Goal: Book appointment/travel/reservation

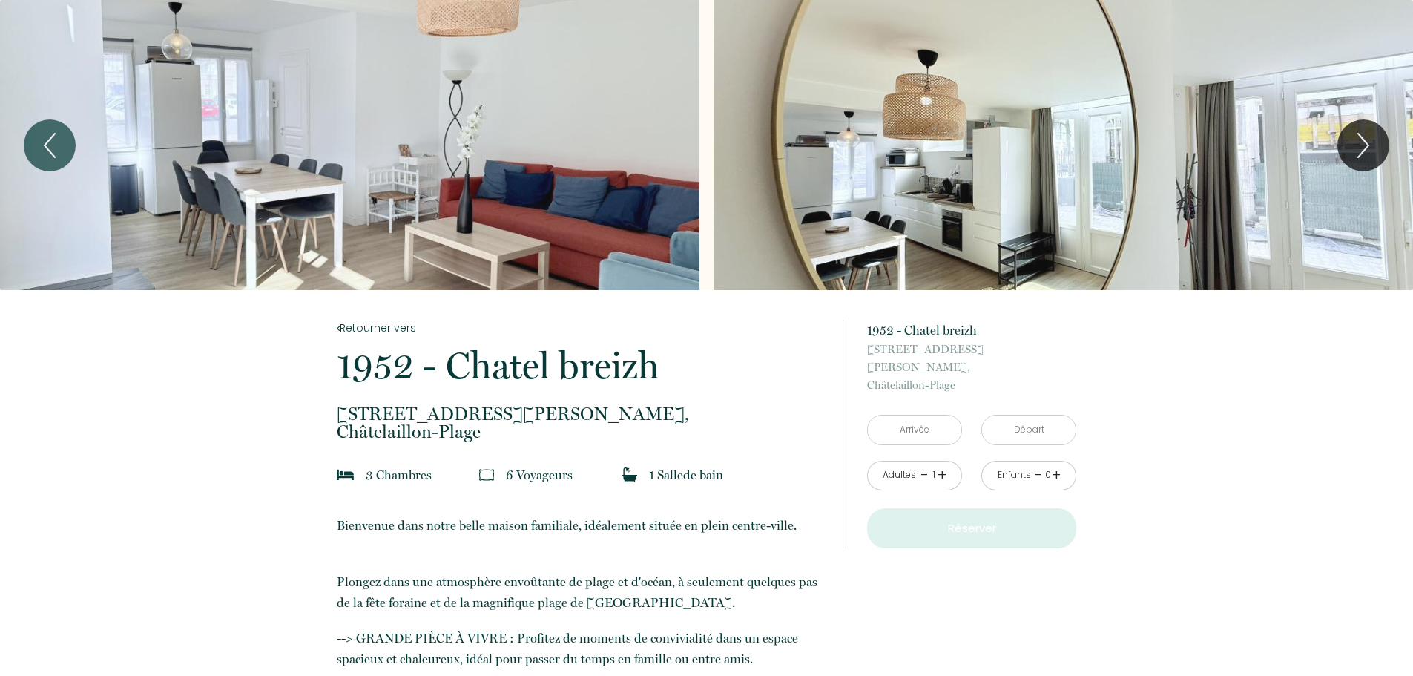
click at [461, 173] on div "Slideshow" at bounding box center [349, 145] width 699 height 290
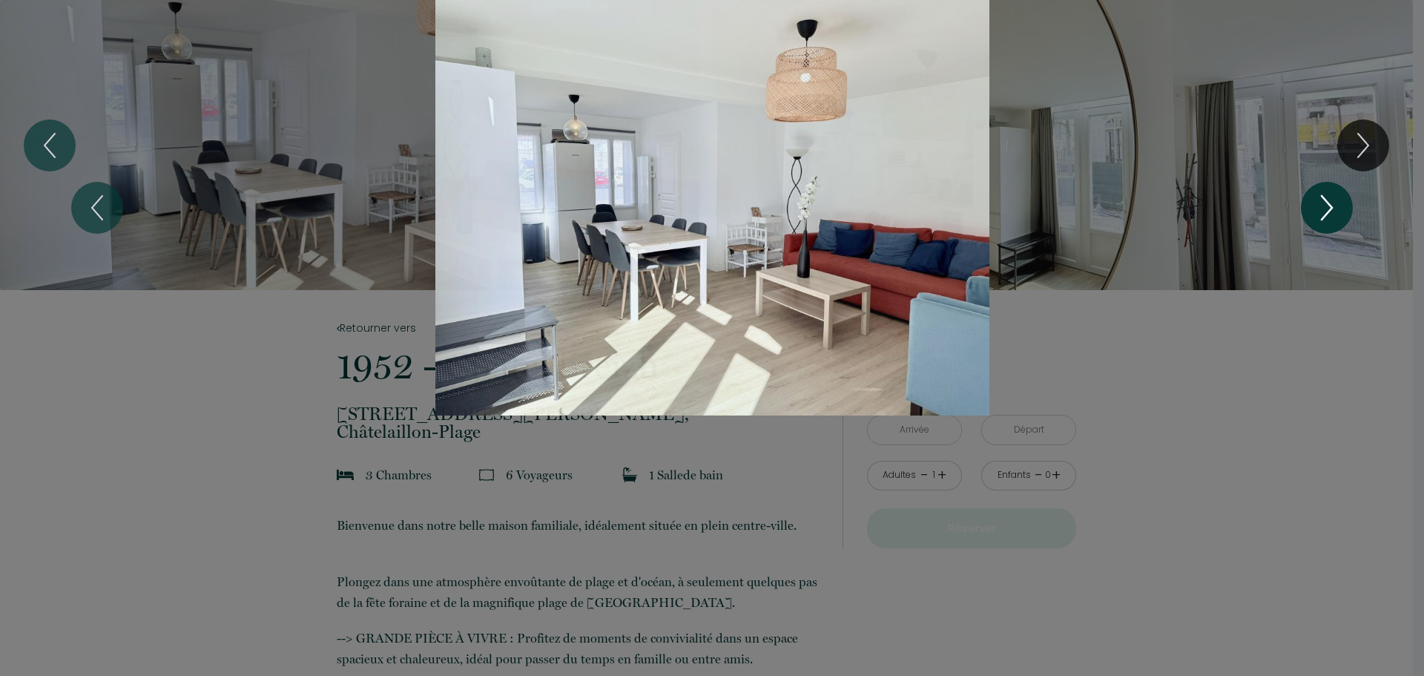
click at [1314, 211] on icon "Next" at bounding box center [1326, 207] width 31 height 44
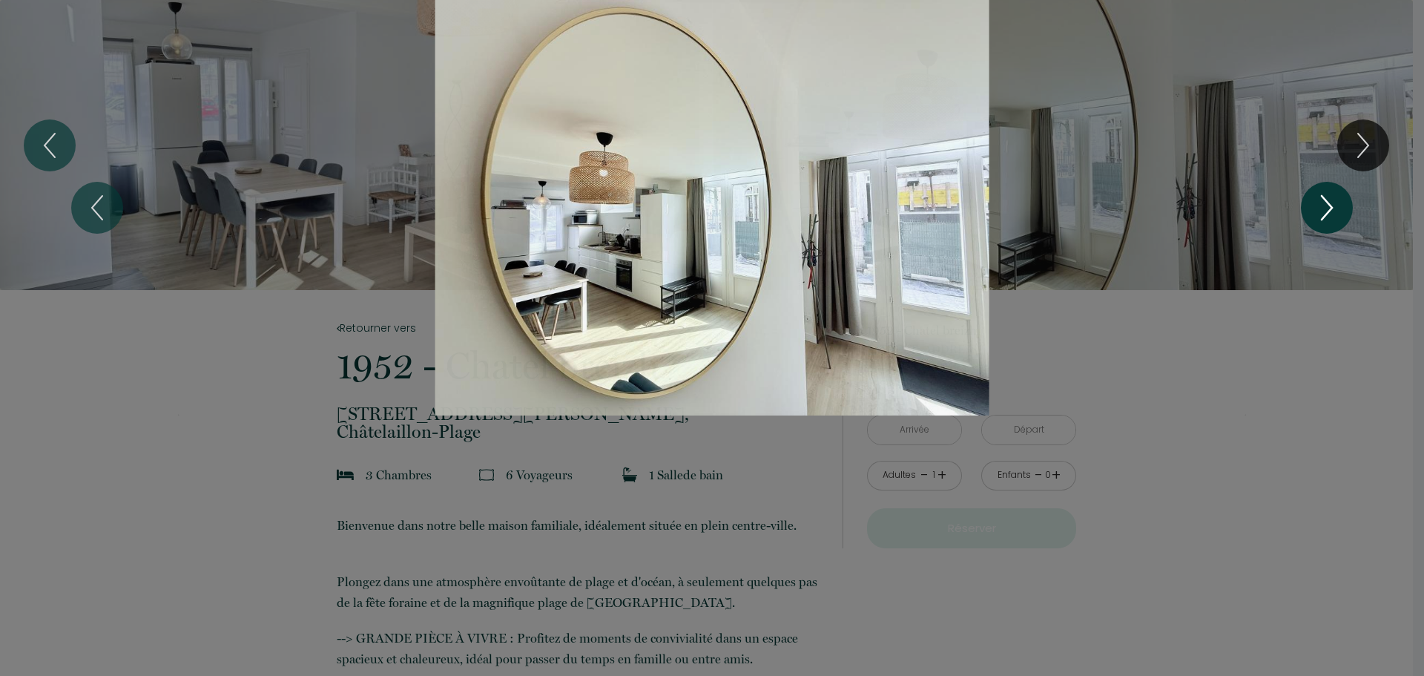
click at [1316, 211] on icon "Next" at bounding box center [1326, 207] width 31 height 44
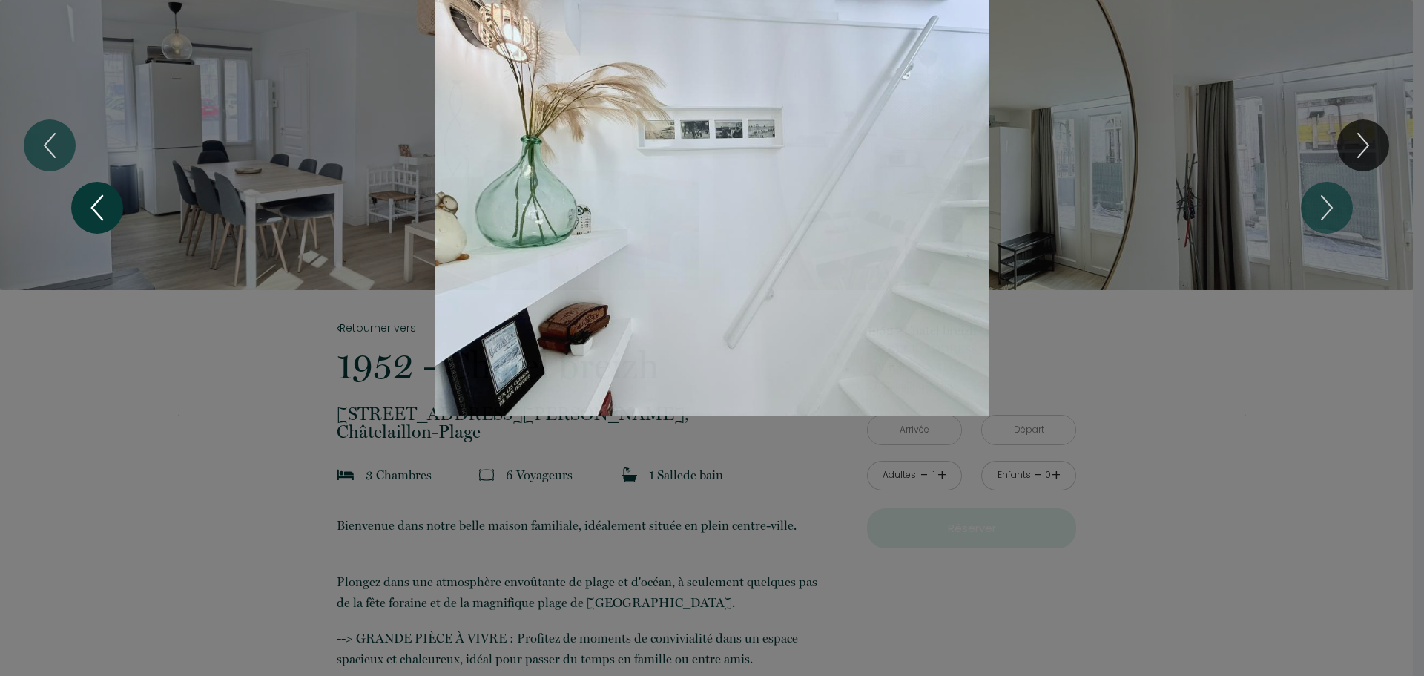
click at [93, 198] on icon "Previous" at bounding box center [97, 207] width 31 height 44
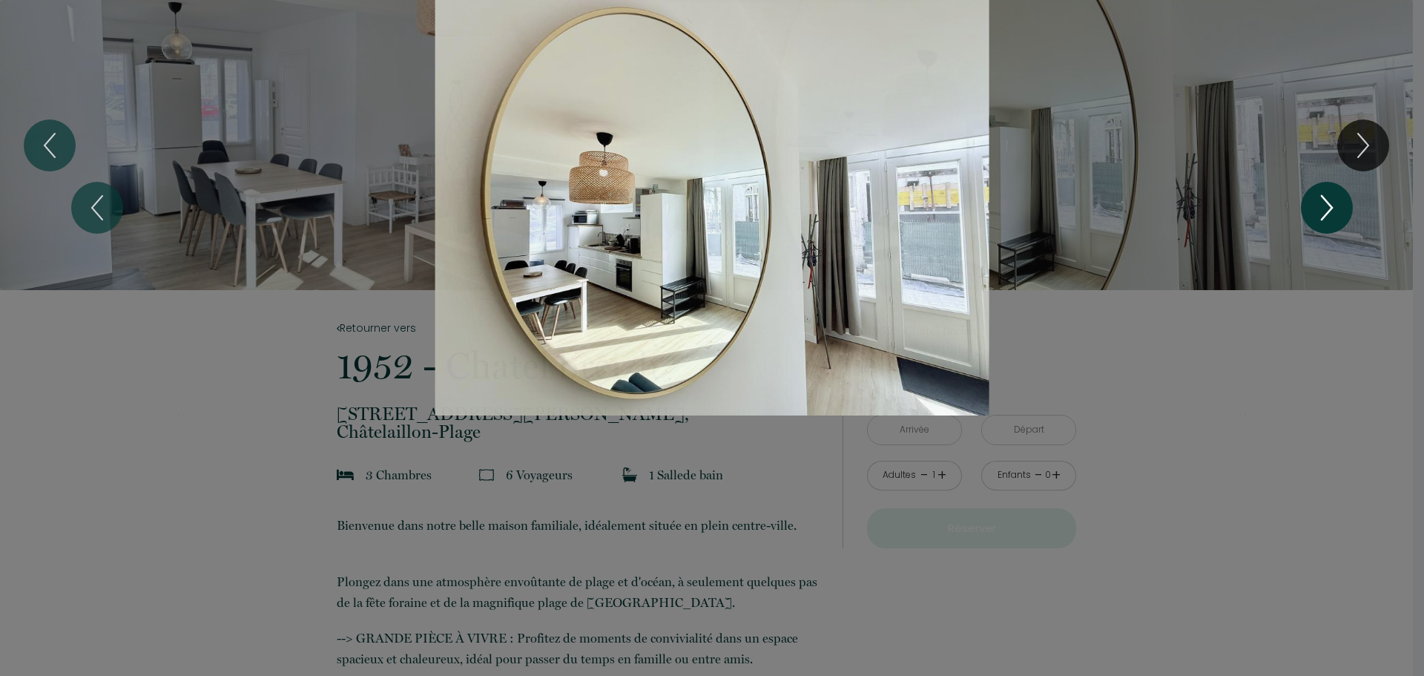
click at [1331, 202] on icon "Next" at bounding box center [1326, 207] width 31 height 44
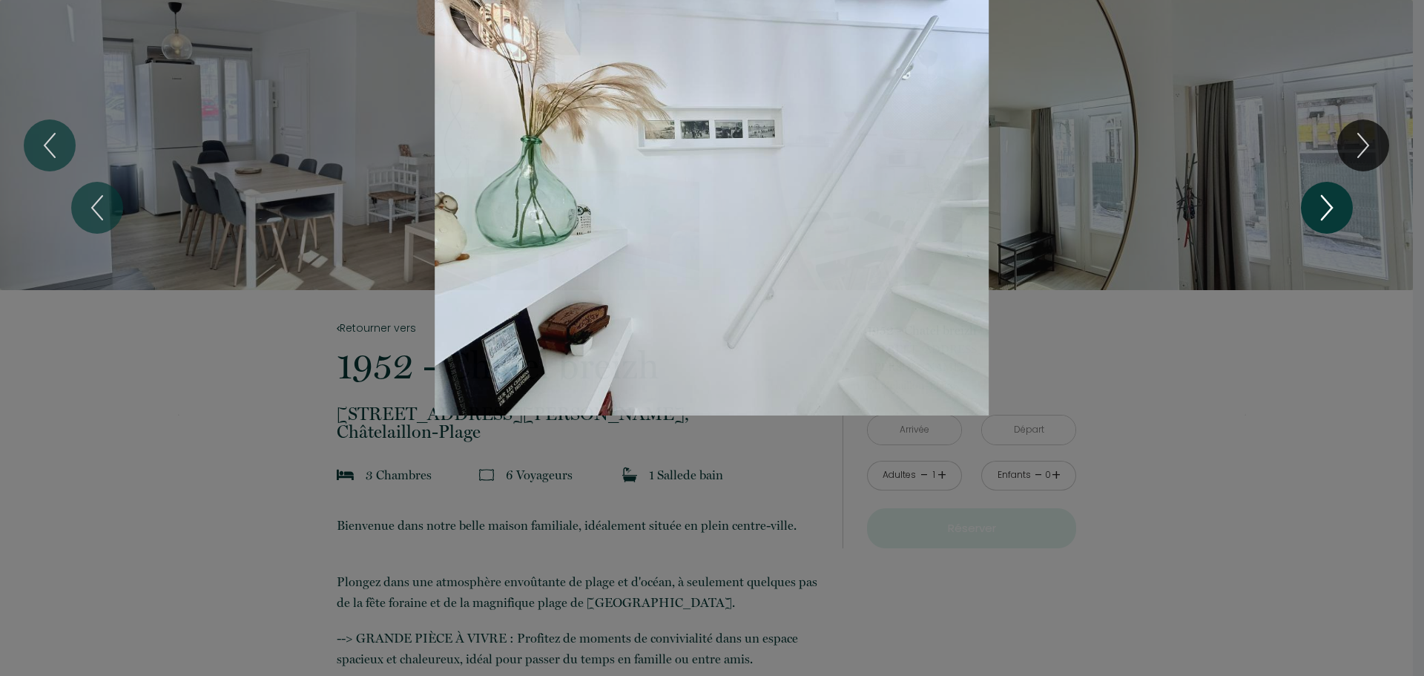
click at [1333, 201] on icon "Next" at bounding box center [1326, 207] width 31 height 44
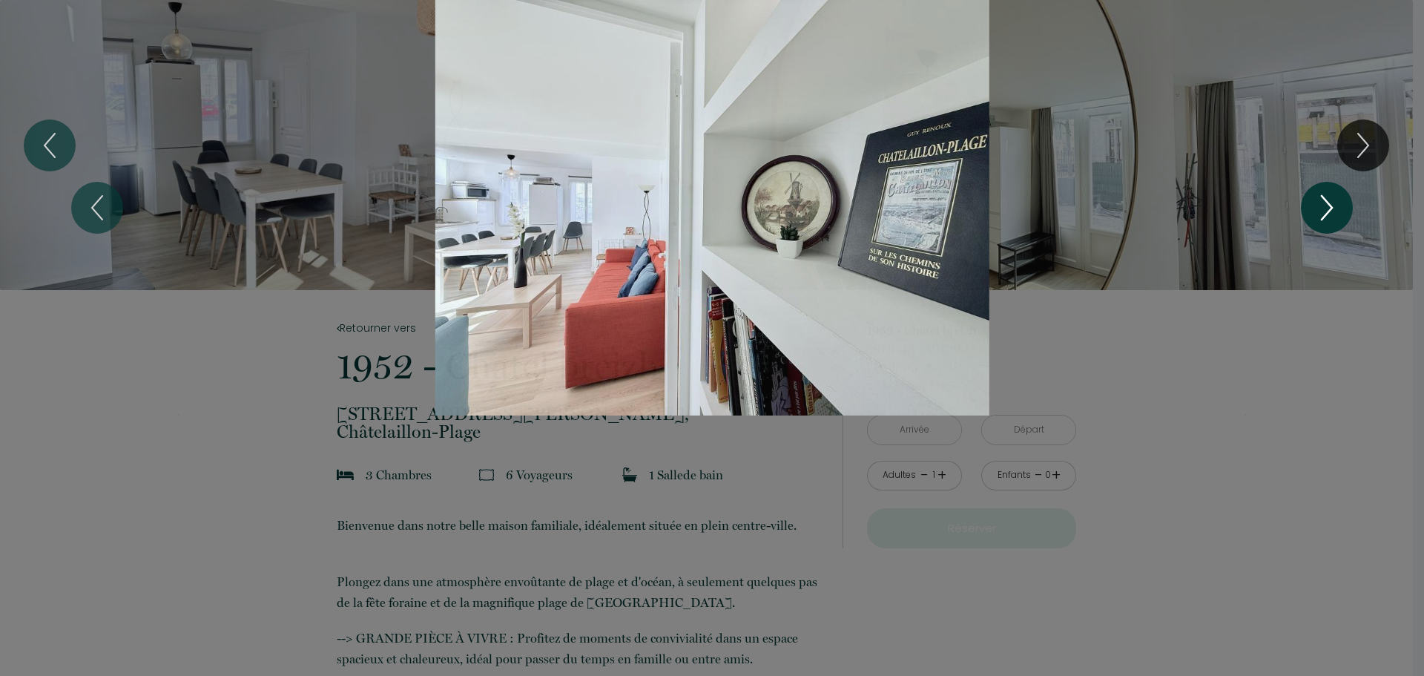
click at [1336, 201] on icon "Next" at bounding box center [1326, 207] width 31 height 44
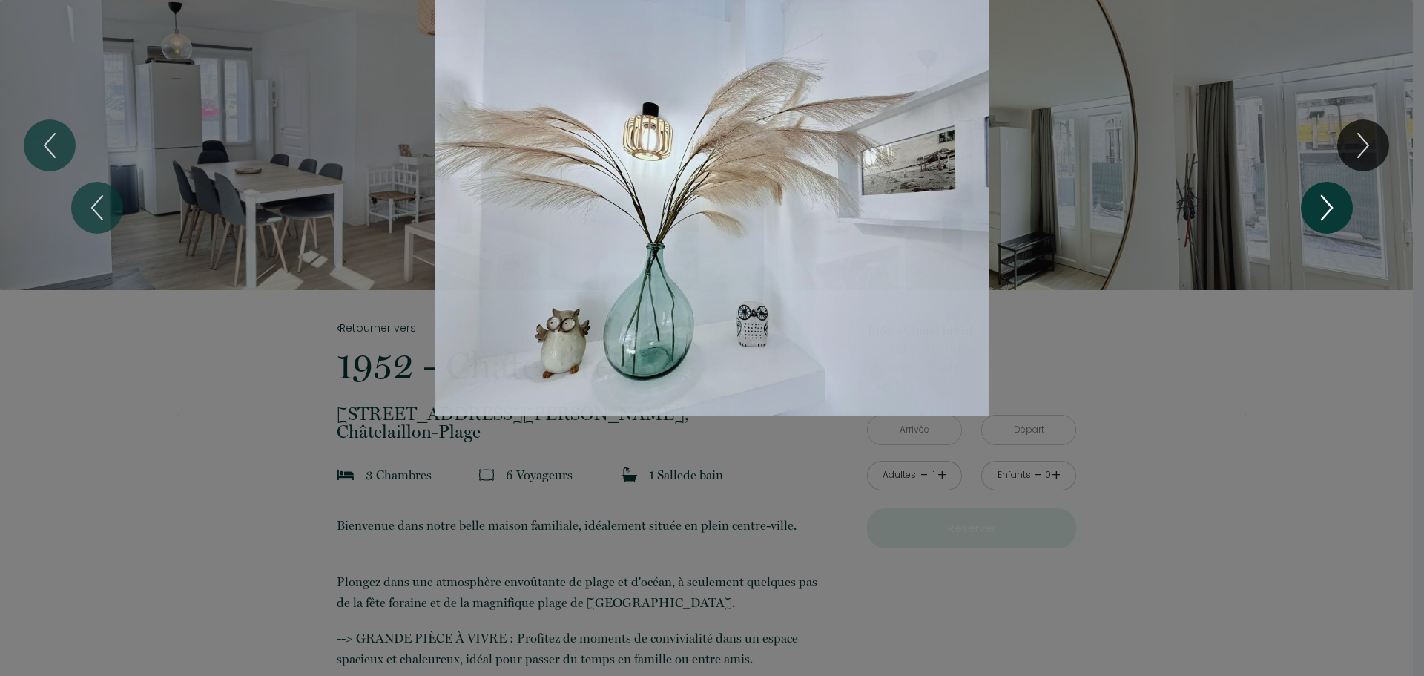
click at [1336, 201] on icon "Next" at bounding box center [1326, 207] width 31 height 44
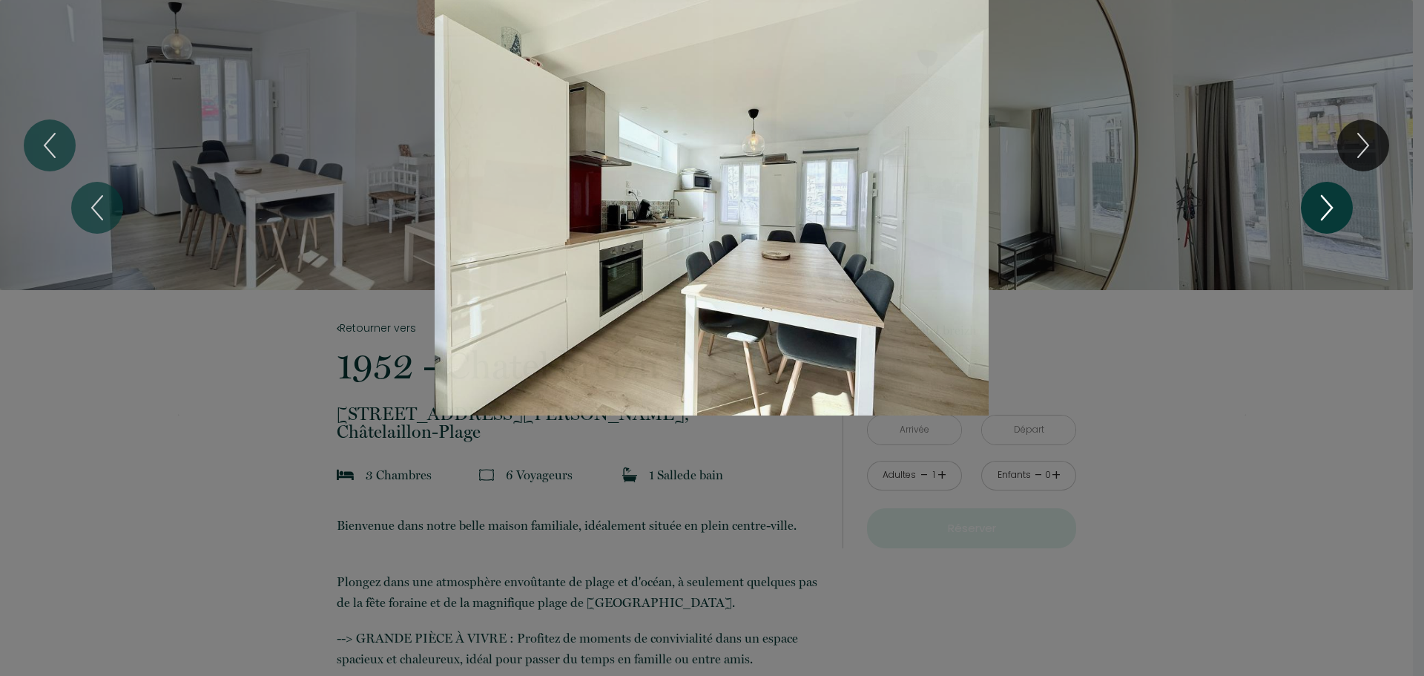
click at [1336, 201] on icon "Next" at bounding box center [1326, 207] width 31 height 44
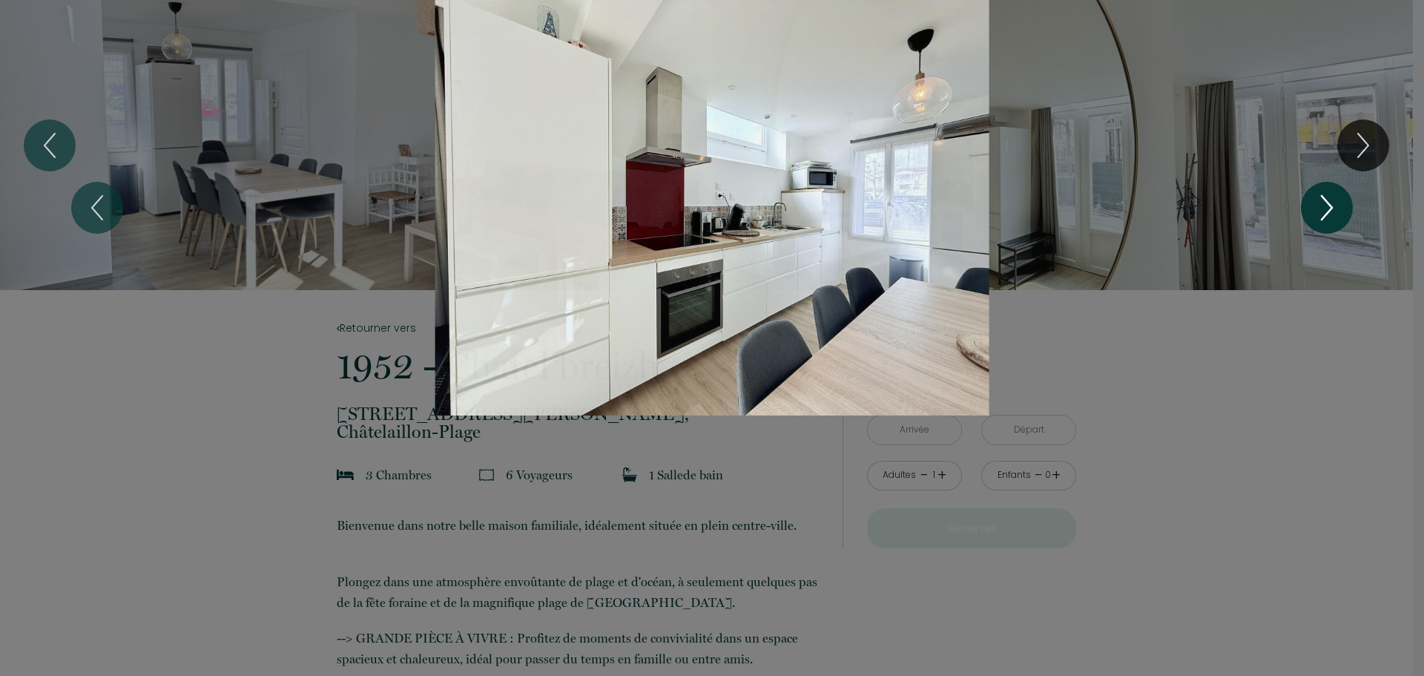
click at [1336, 201] on icon "Next" at bounding box center [1326, 207] width 31 height 44
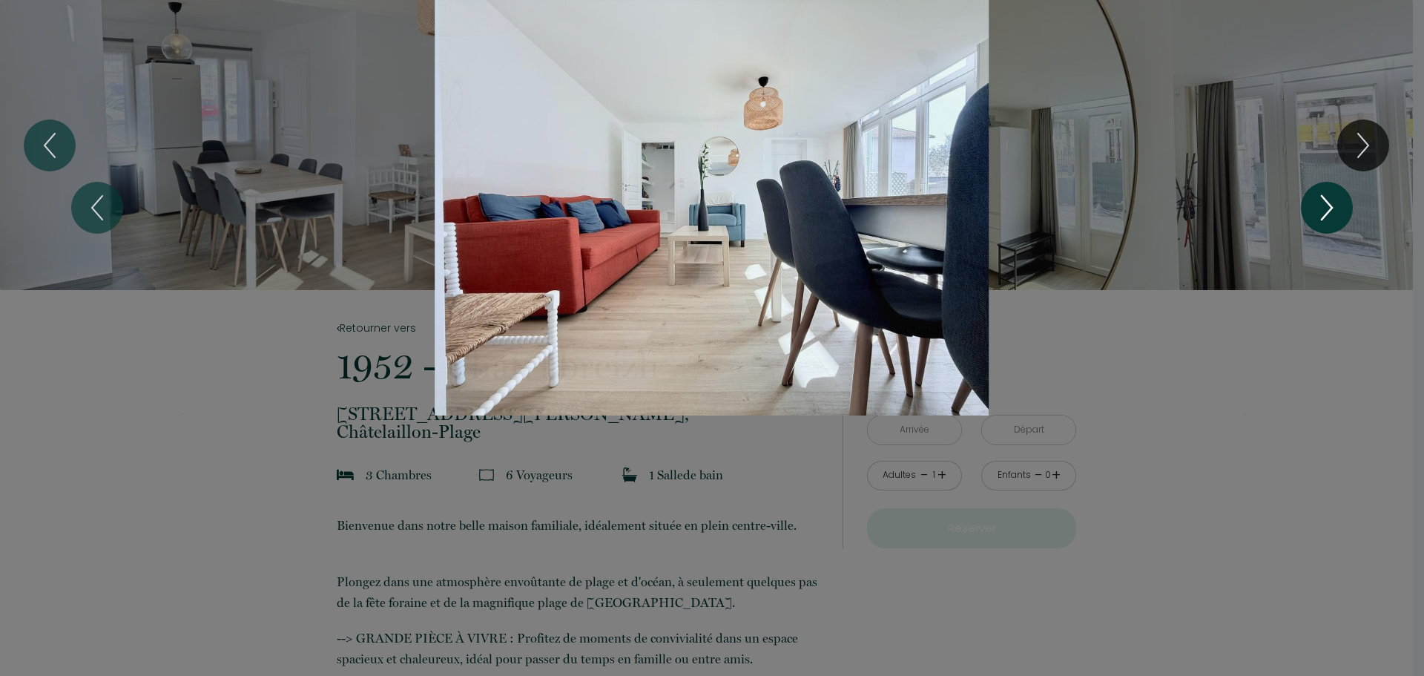
click at [1336, 201] on icon "Next" at bounding box center [1326, 207] width 31 height 44
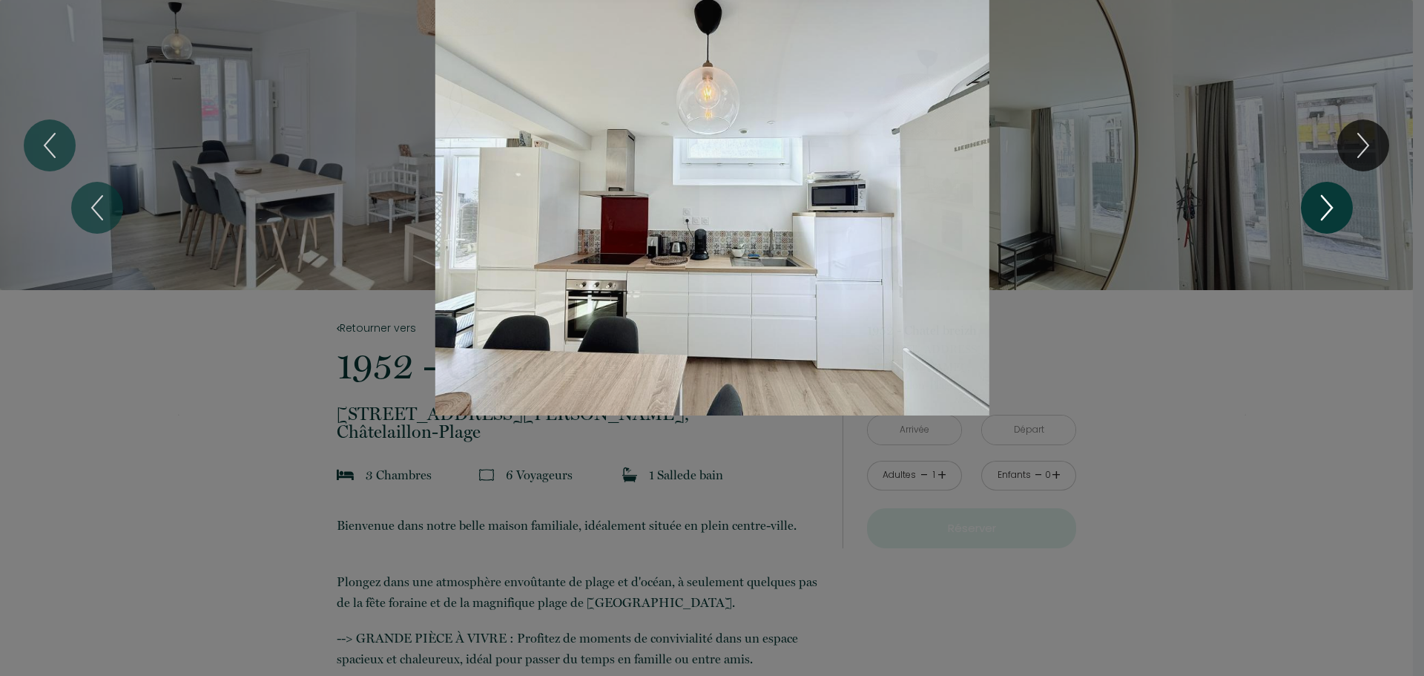
click at [1338, 201] on icon "Next" at bounding box center [1326, 207] width 31 height 44
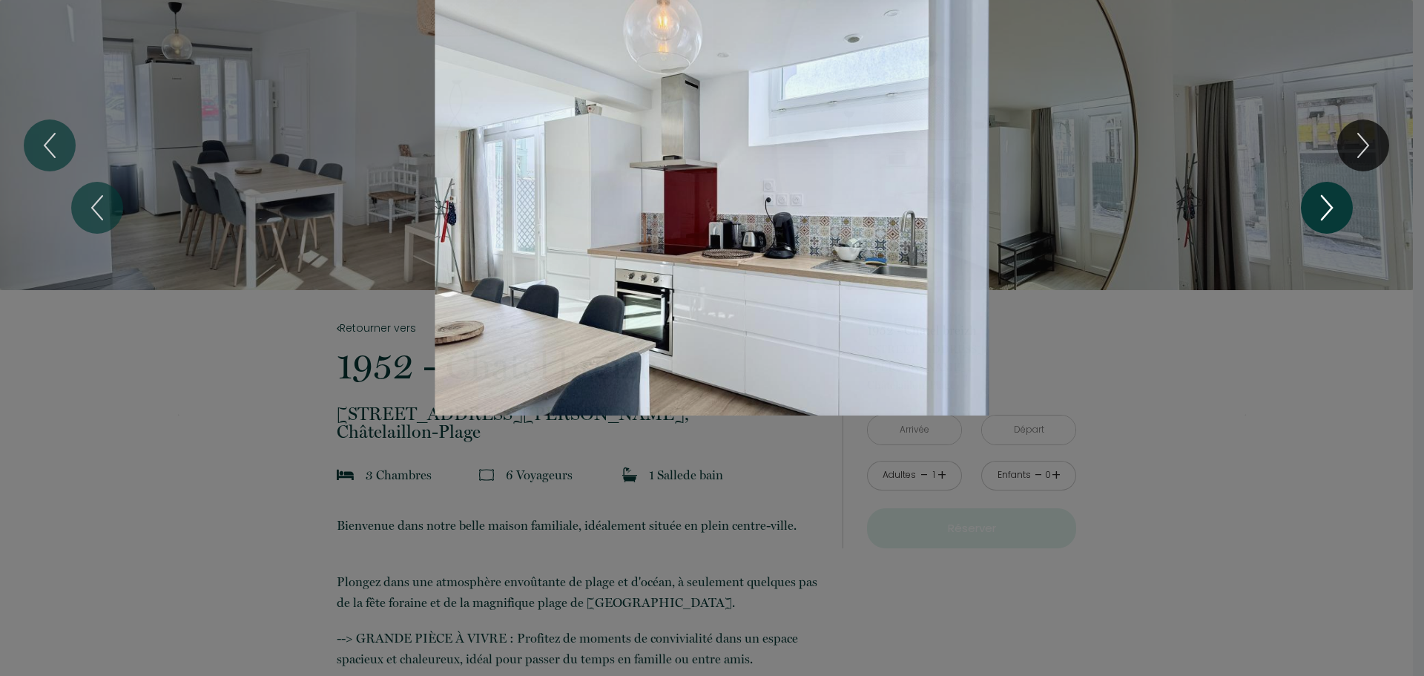
click at [1338, 201] on icon "Next" at bounding box center [1326, 207] width 31 height 44
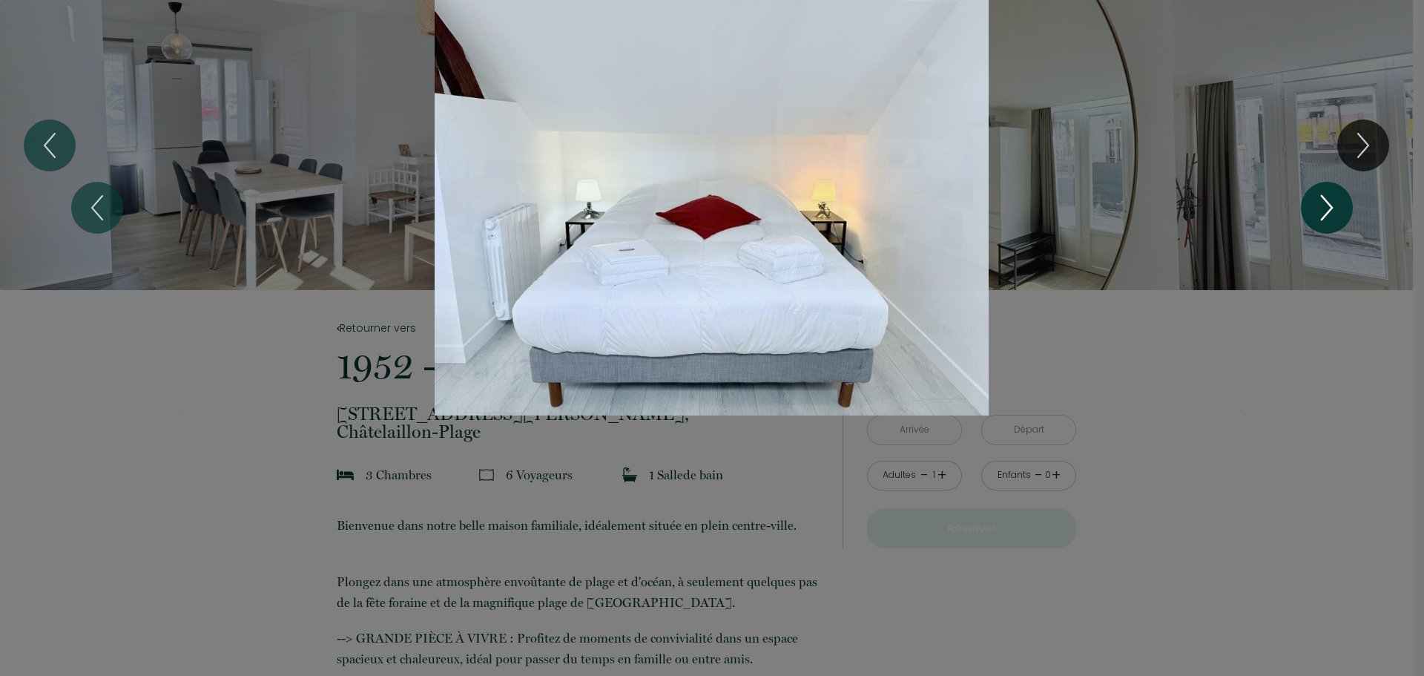
click at [1338, 201] on icon "Next" at bounding box center [1326, 207] width 31 height 44
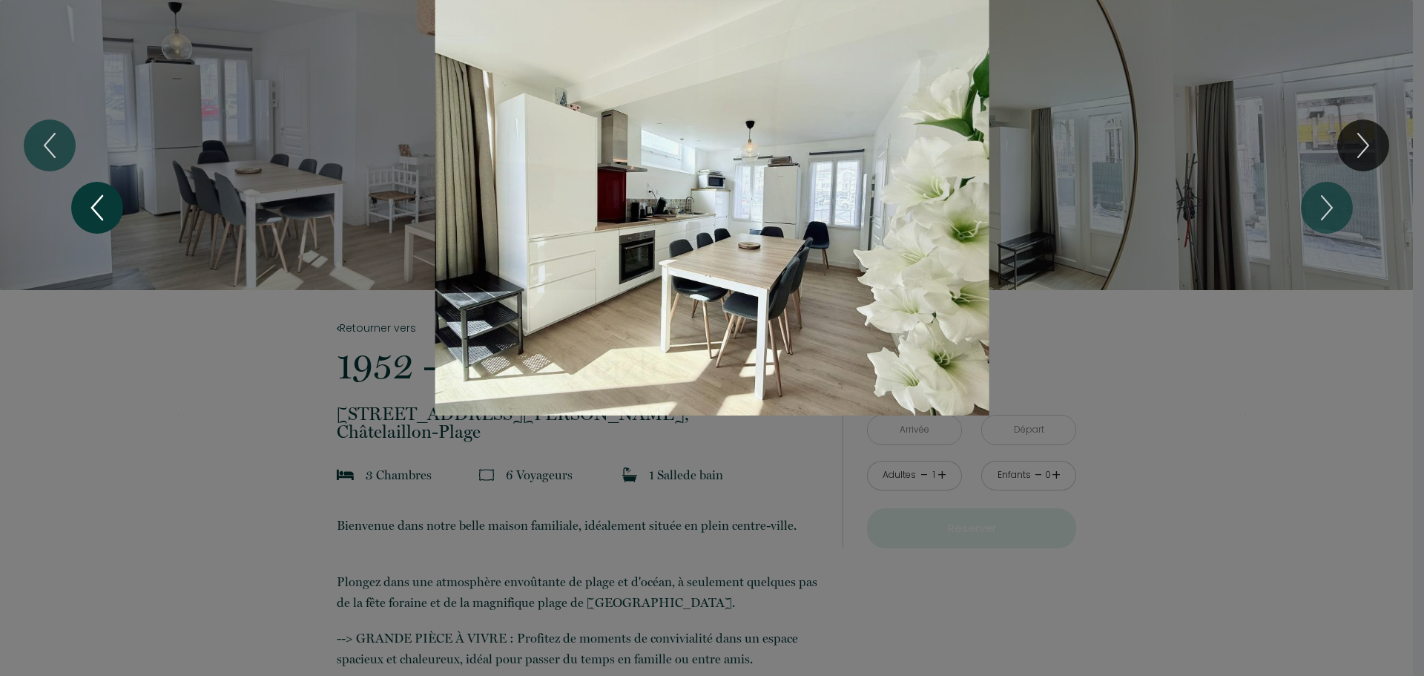
click at [105, 211] on icon "Previous" at bounding box center [97, 207] width 31 height 44
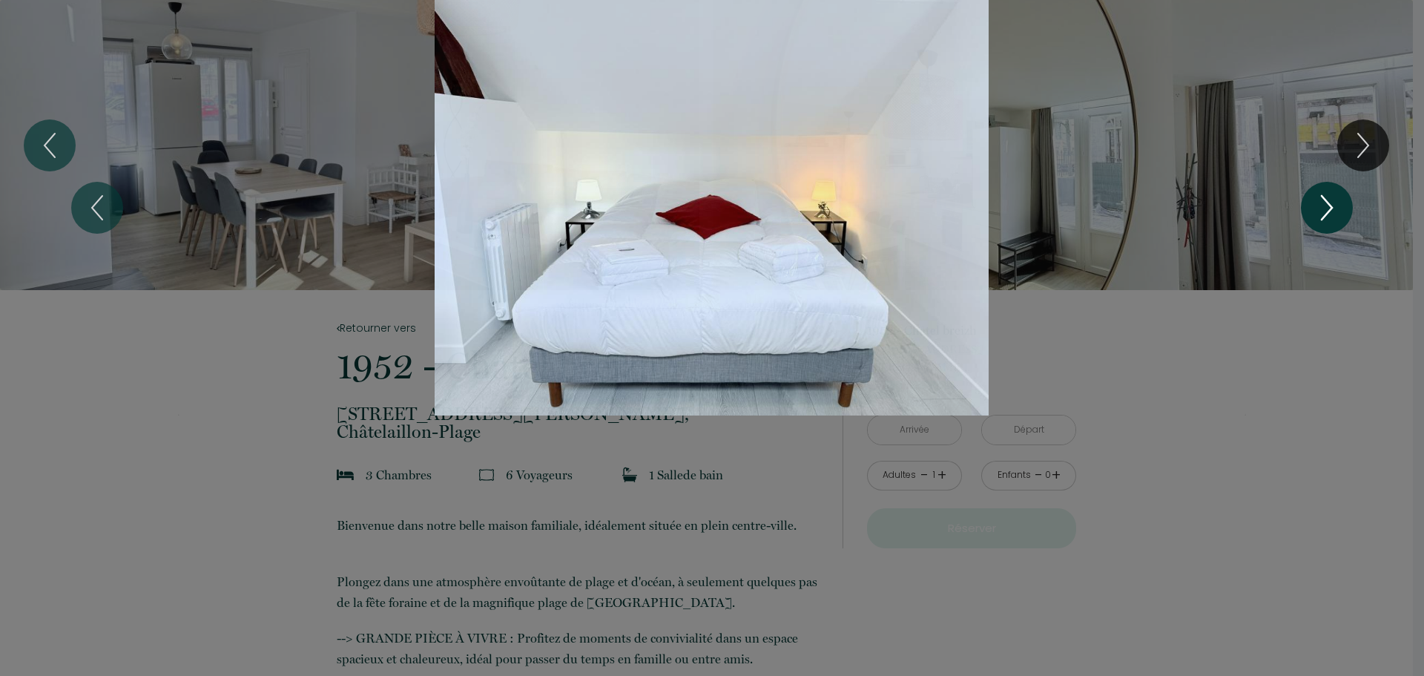
click at [1330, 205] on icon "Next" at bounding box center [1327, 208] width 10 height 24
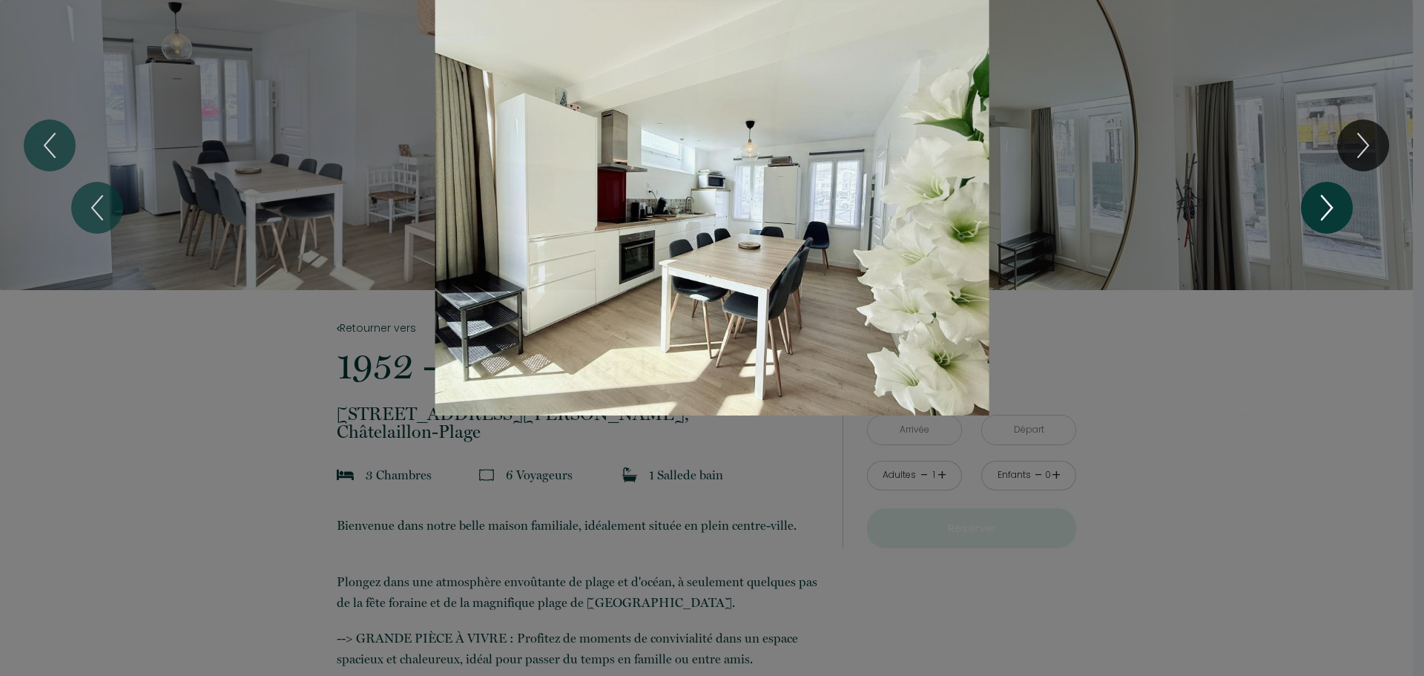
click at [1330, 205] on icon "Next" at bounding box center [1327, 208] width 10 height 24
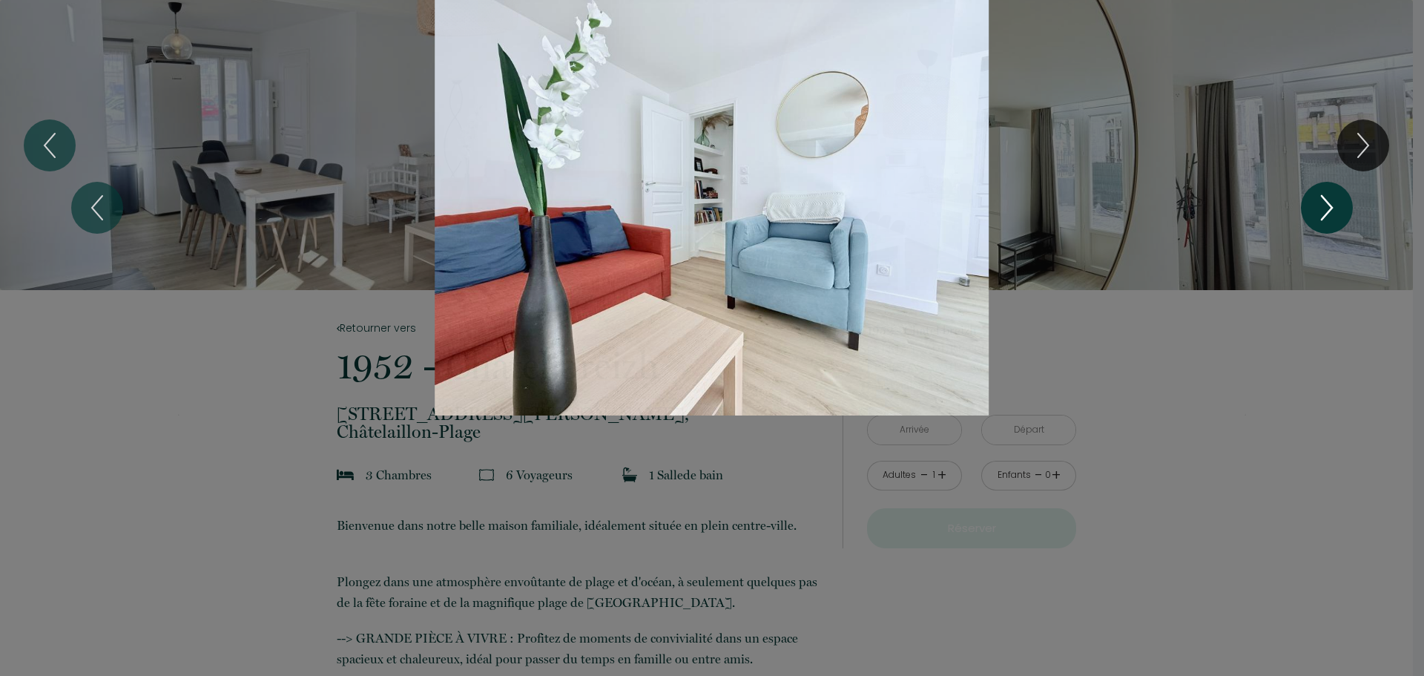
click at [1330, 205] on icon "Next" at bounding box center [1327, 208] width 10 height 24
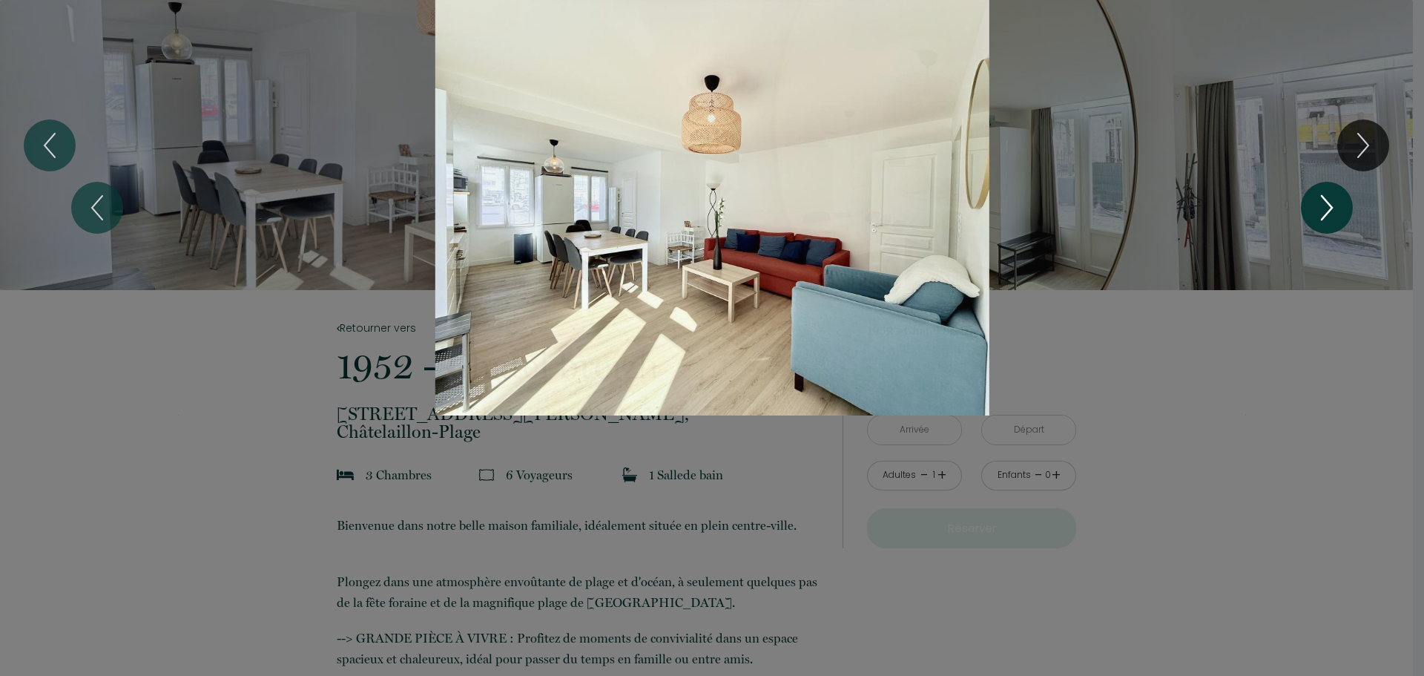
click at [1330, 205] on icon "Next" at bounding box center [1327, 208] width 10 height 24
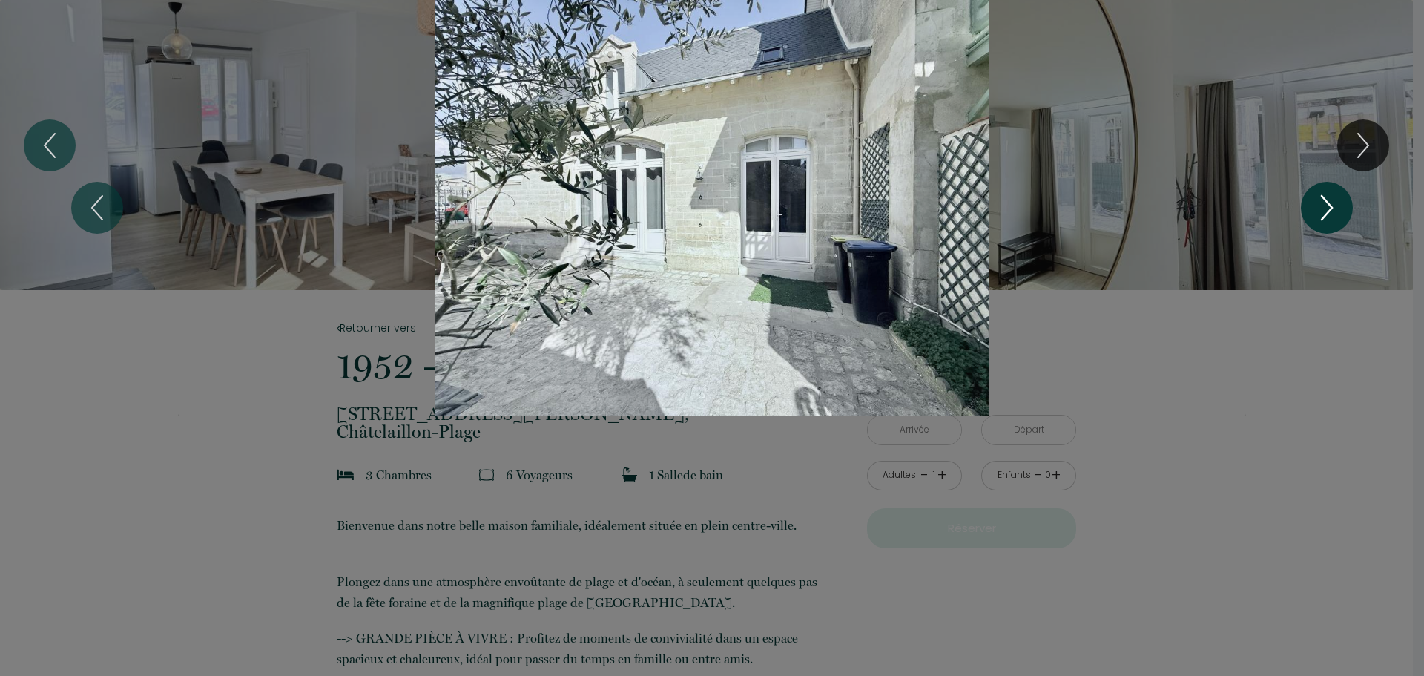
click at [1330, 205] on icon "Next" at bounding box center [1327, 208] width 10 height 24
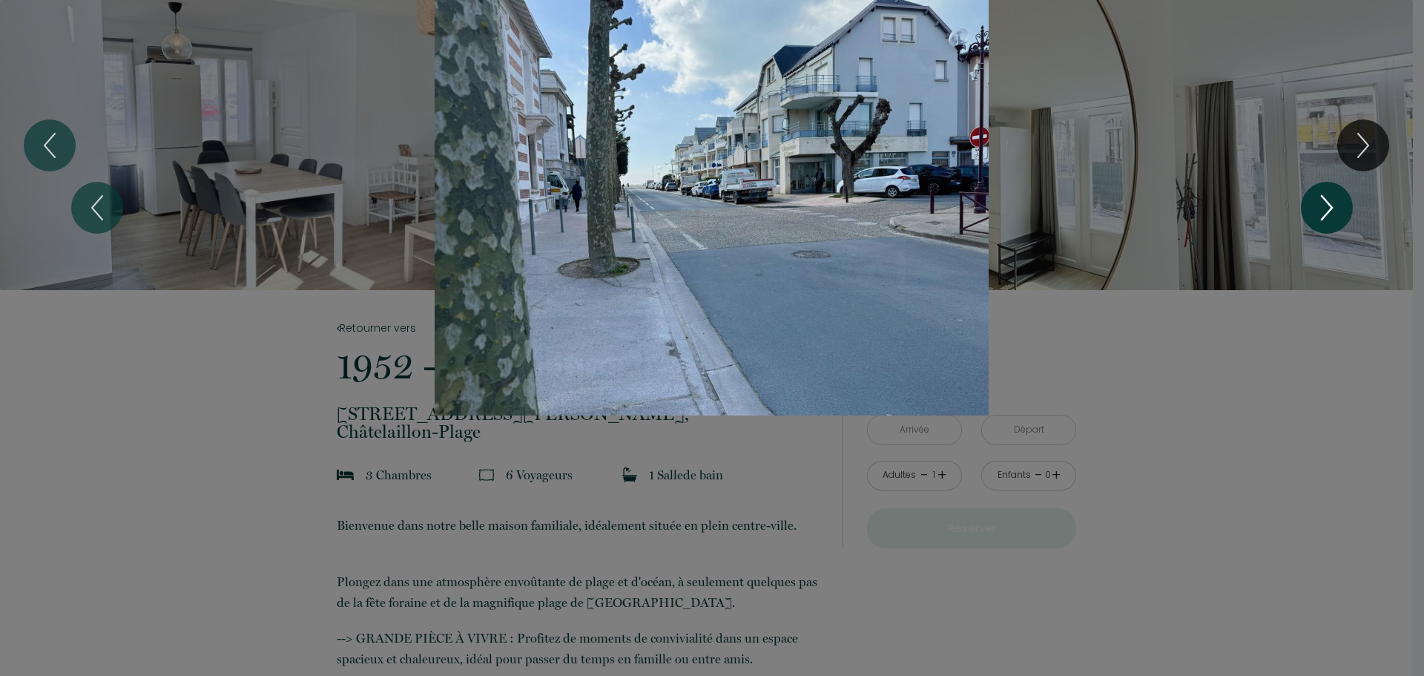
click at [1331, 206] on icon "Next" at bounding box center [1327, 208] width 10 height 24
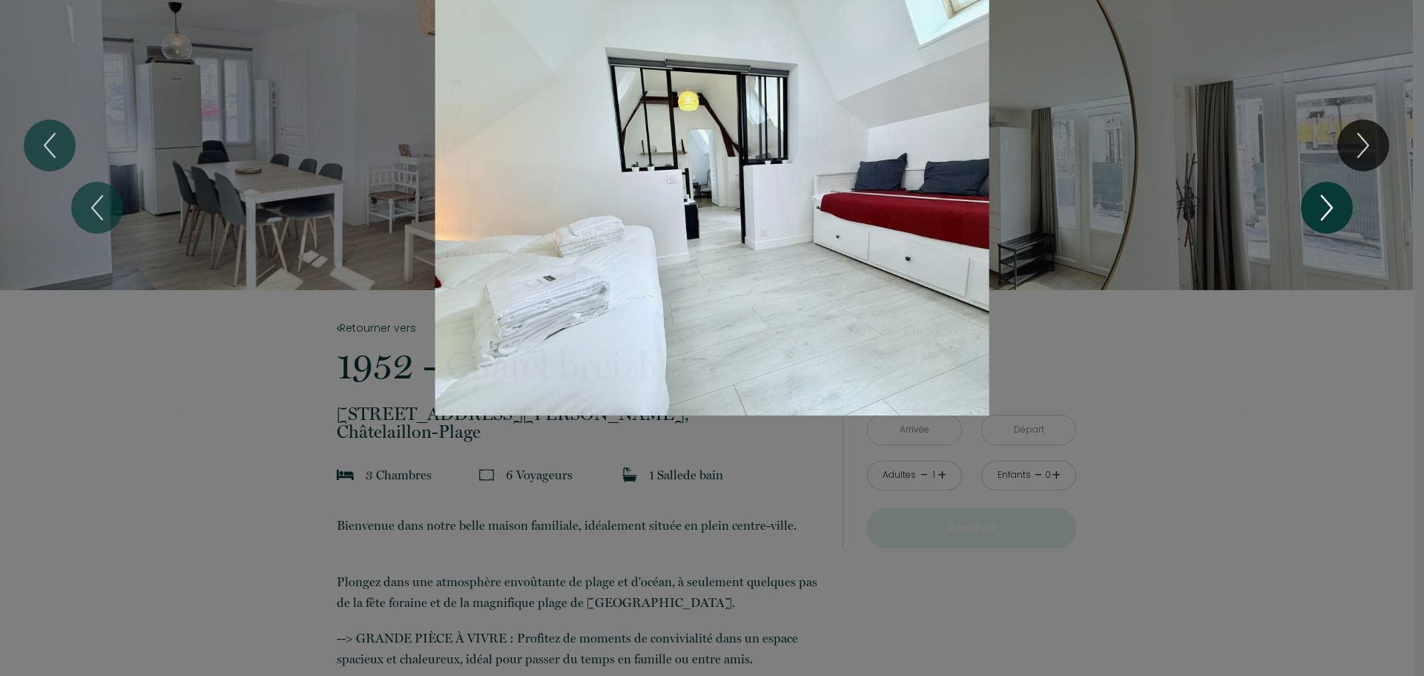
click at [1331, 206] on icon "Next" at bounding box center [1327, 208] width 10 height 24
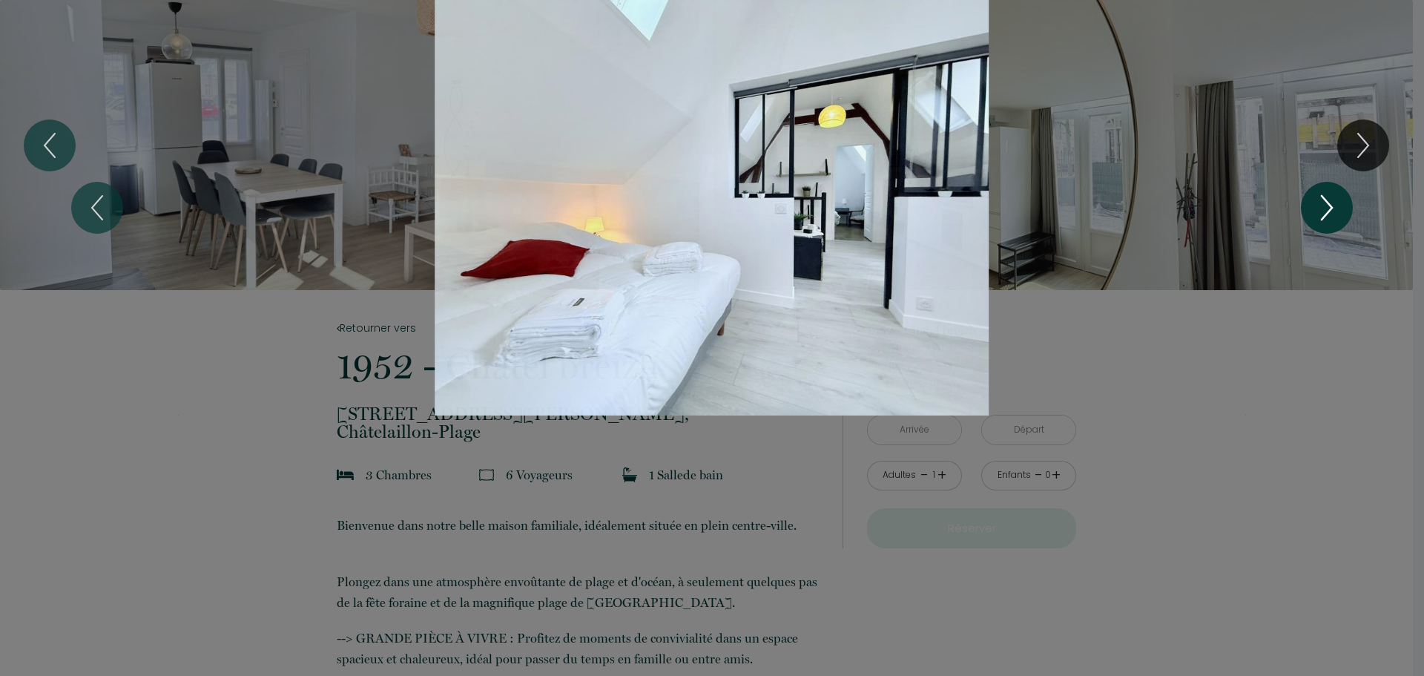
click at [1331, 206] on icon "Next" at bounding box center [1327, 208] width 10 height 24
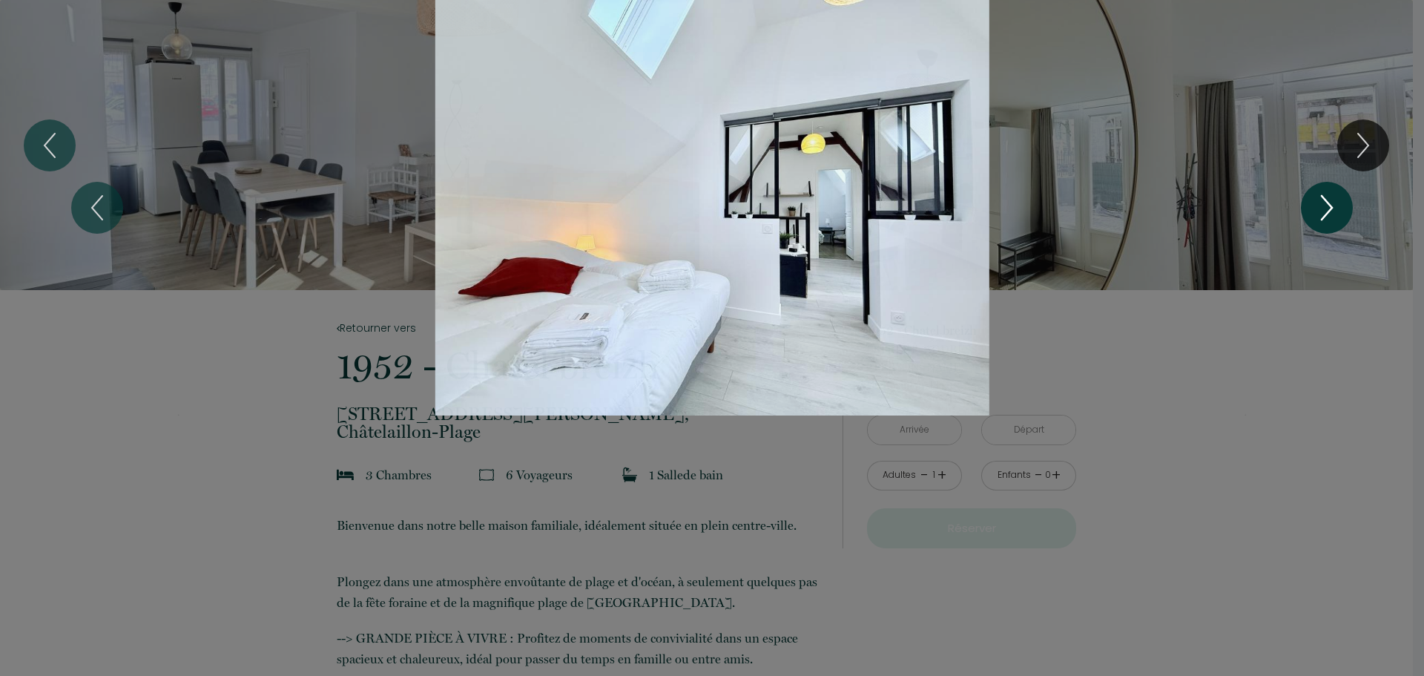
click at [1333, 206] on icon "Next" at bounding box center [1326, 207] width 31 height 44
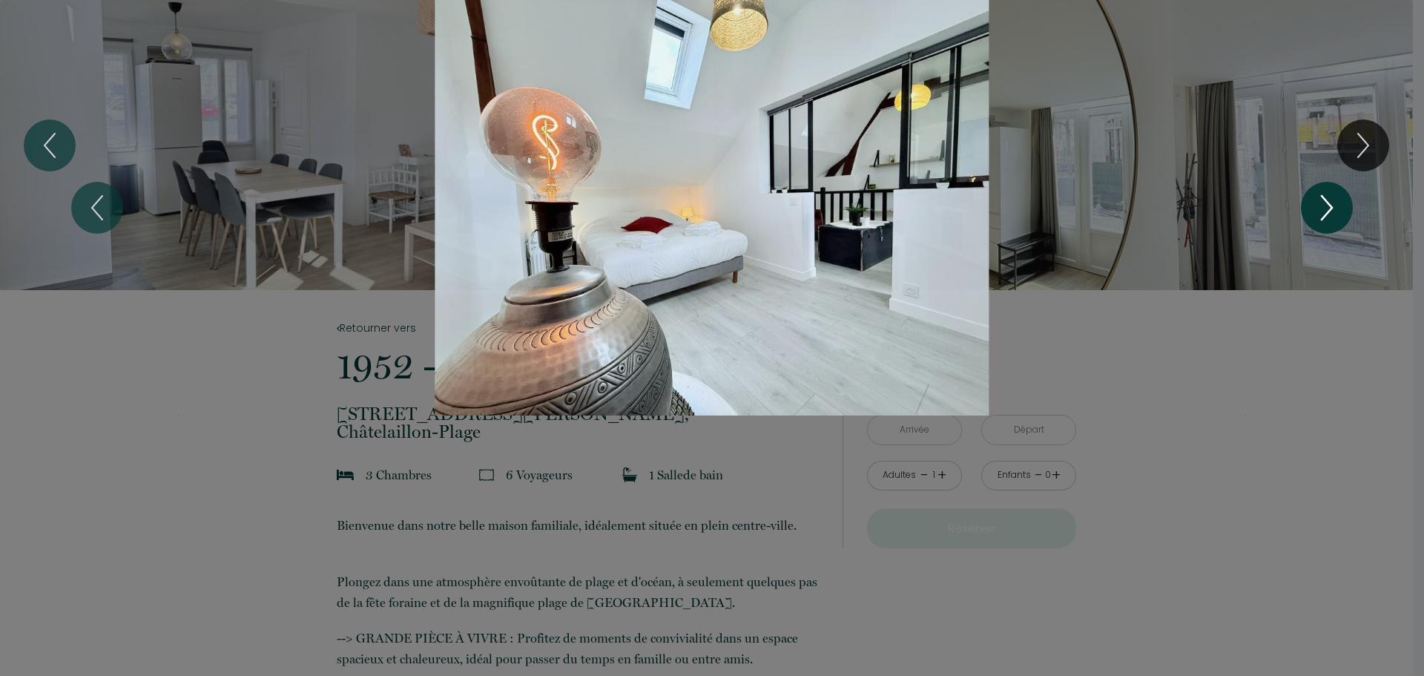
click at [1333, 206] on icon "Next" at bounding box center [1326, 207] width 31 height 44
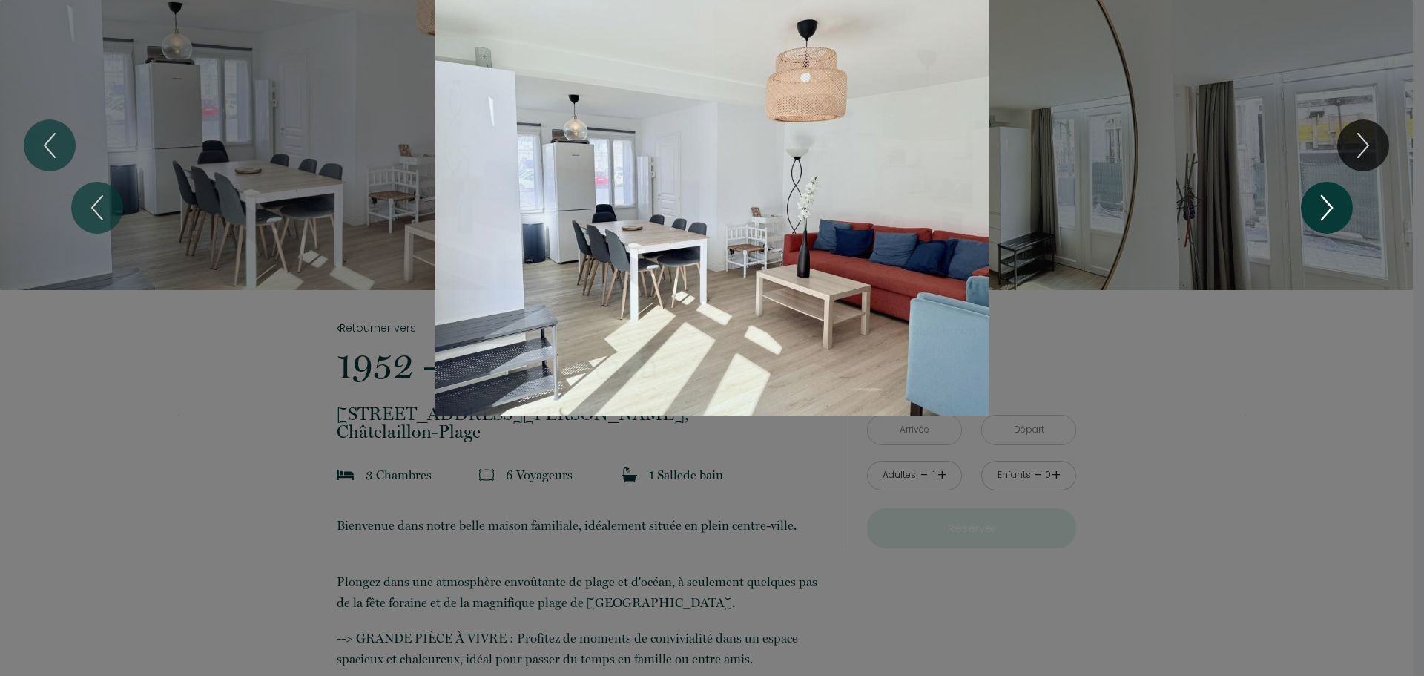
click at [1333, 206] on icon "Next" at bounding box center [1326, 207] width 31 height 44
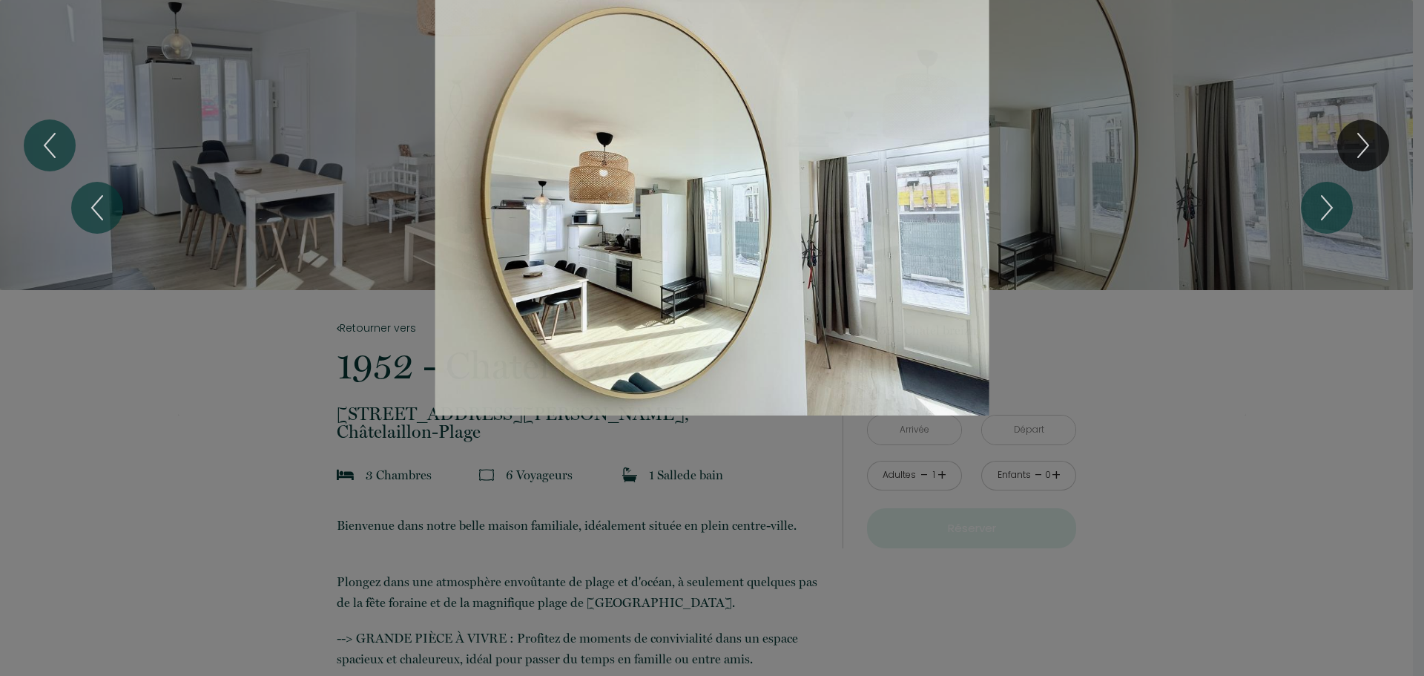
click at [1152, 229] on div "Slideshow" at bounding box center [712, 207] width 1068 height 415
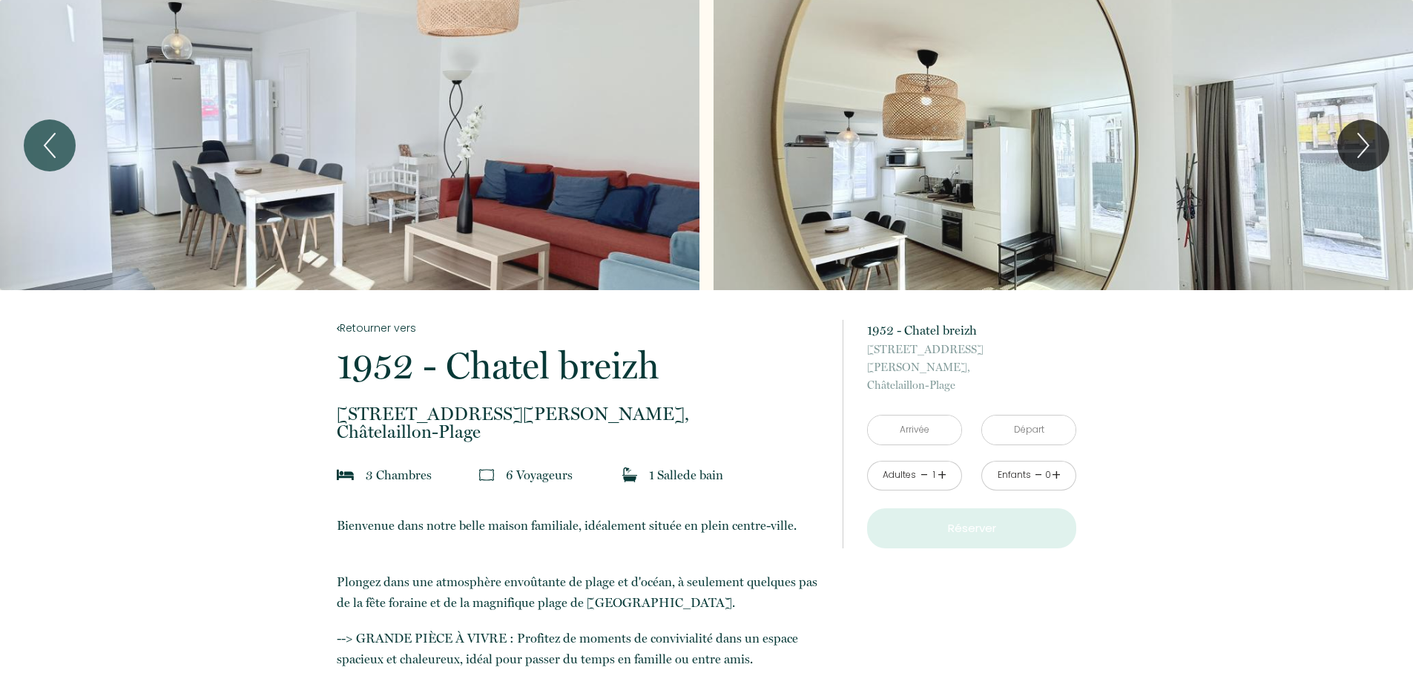
click at [920, 419] on input "text" at bounding box center [914, 429] width 93 height 29
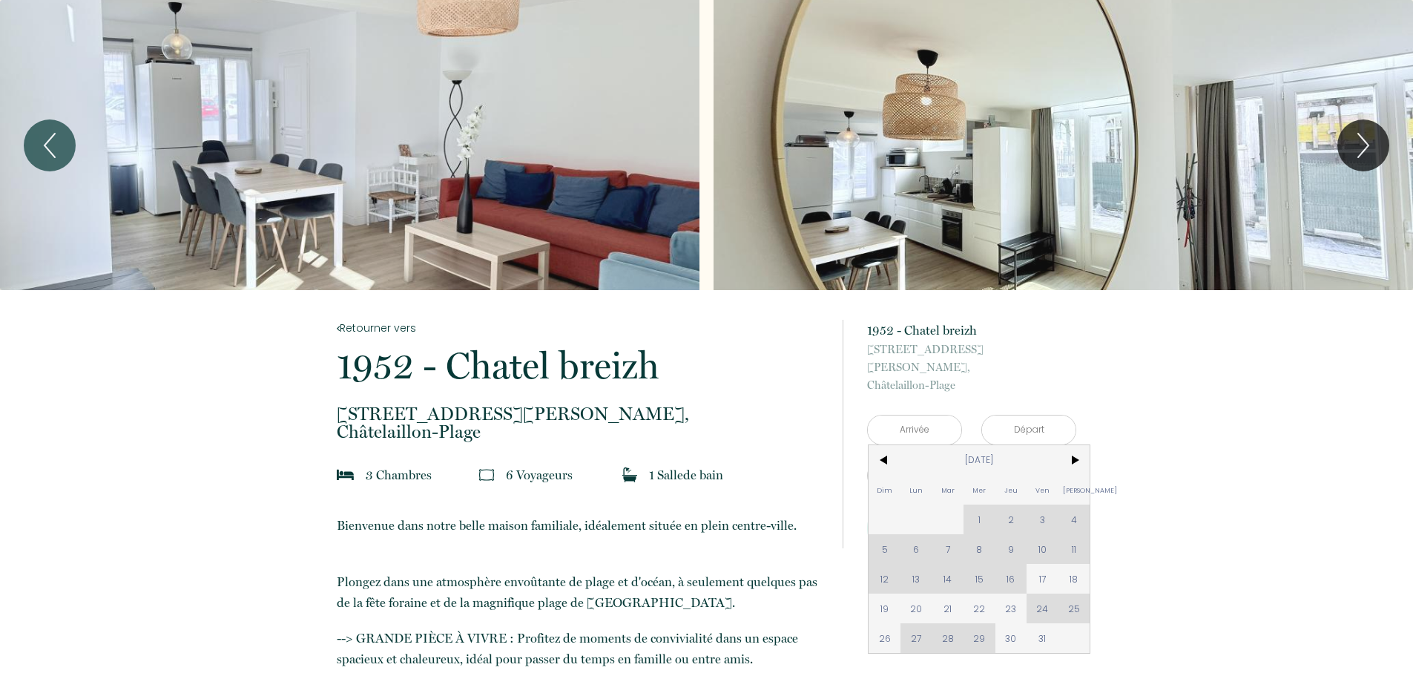
click at [1028, 501] on div "Dim Lun Mar Mer Jeu Ven Sam 1 2 3 4 5 6 7 8 9 10 11 12 13 14 15 16 17 18 19 20 …" at bounding box center [978, 549] width 221 height 208
click at [1077, 445] on span ">" at bounding box center [1074, 460] width 32 height 30
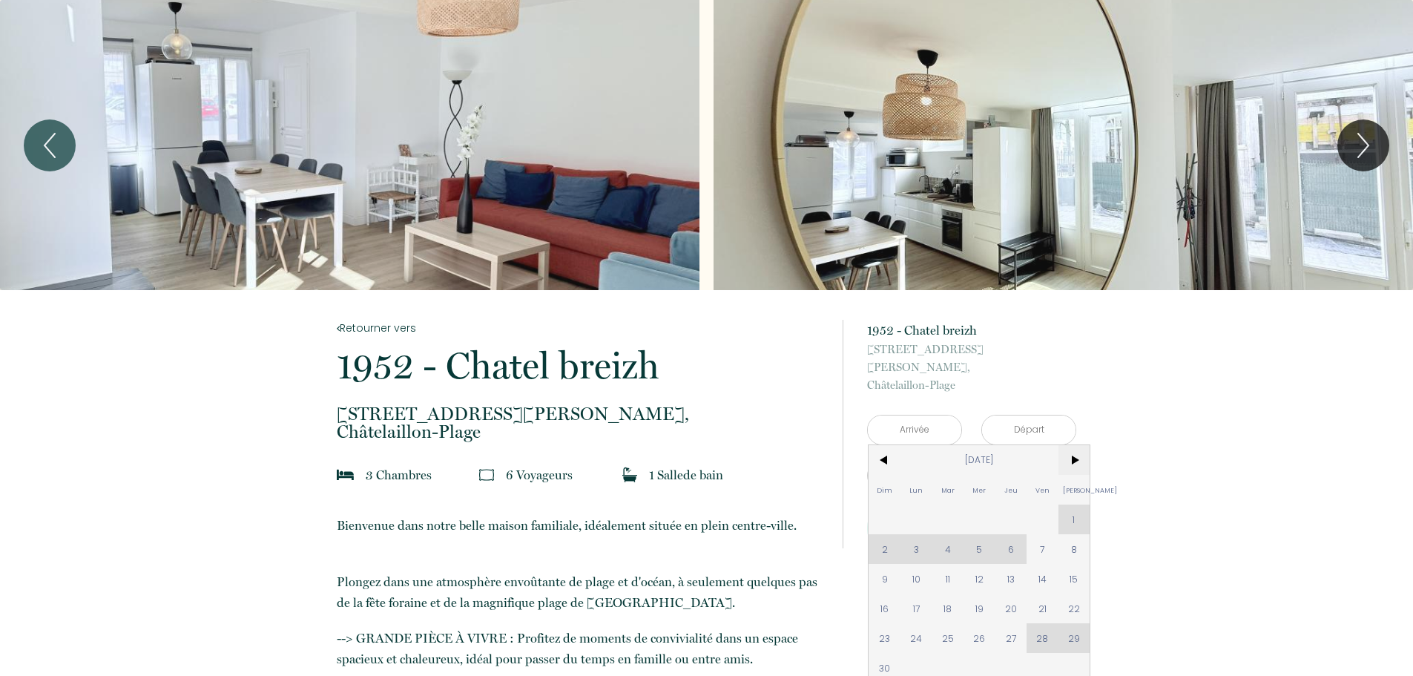
click at [1077, 445] on span ">" at bounding box center [1074, 460] width 32 height 30
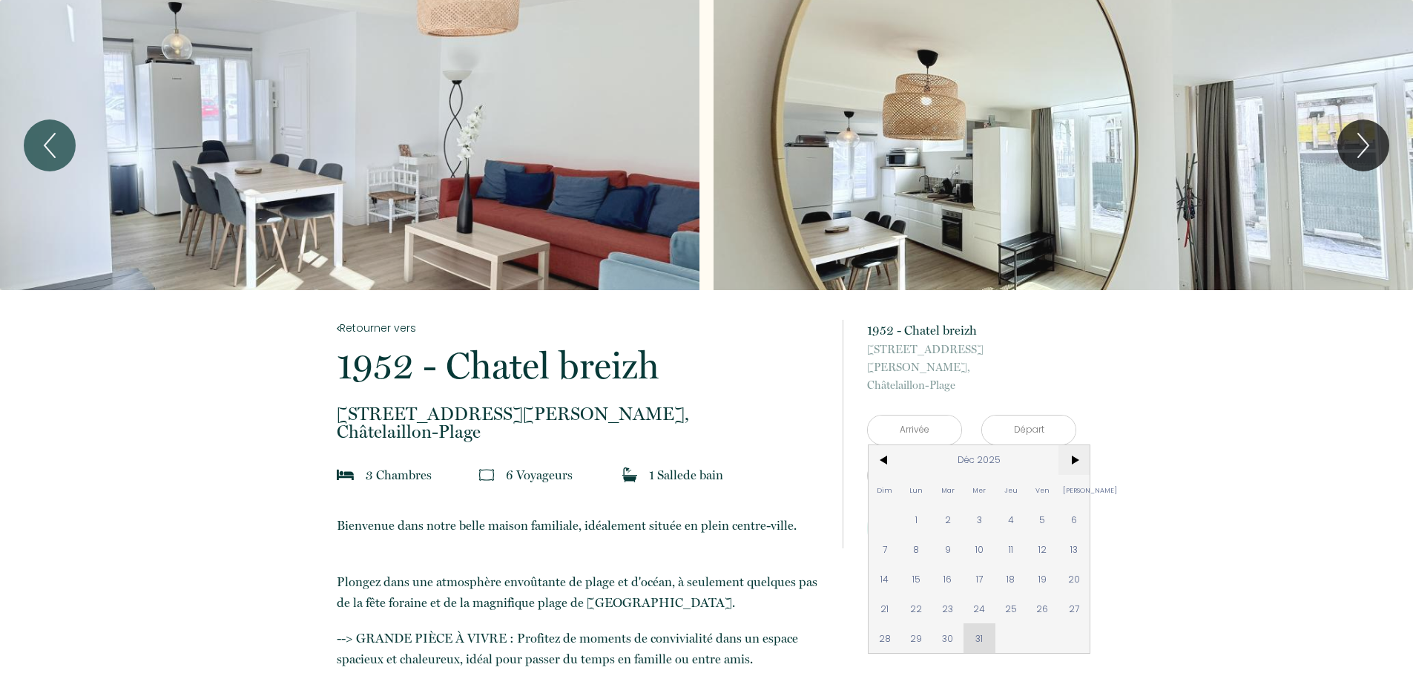
click at [1081, 445] on span ">" at bounding box center [1074, 460] width 32 height 30
click at [1084, 445] on span ">" at bounding box center [1074, 460] width 32 height 30
click at [1085, 445] on span ">" at bounding box center [1074, 460] width 32 height 30
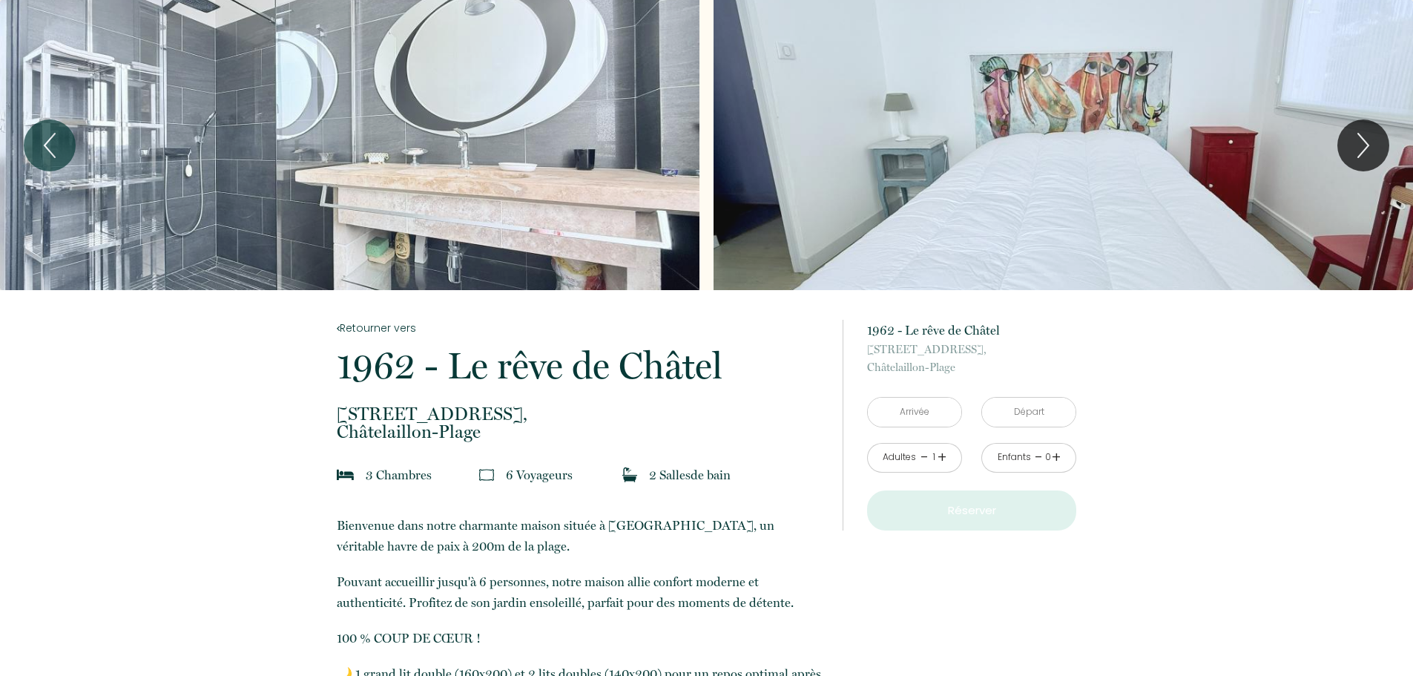
click at [432, 73] on div "Slideshow" at bounding box center [349, 145] width 699 height 290
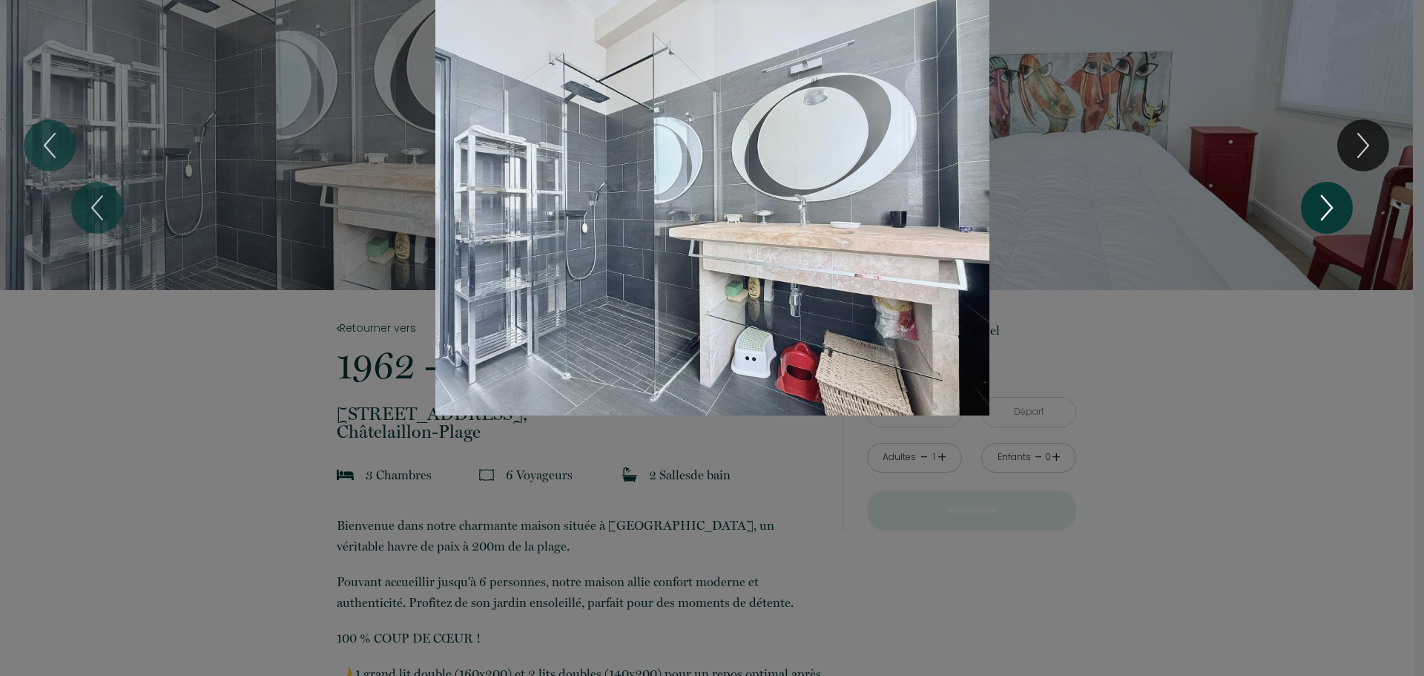
click at [1336, 205] on icon "Next" at bounding box center [1326, 207] width 31 height 44
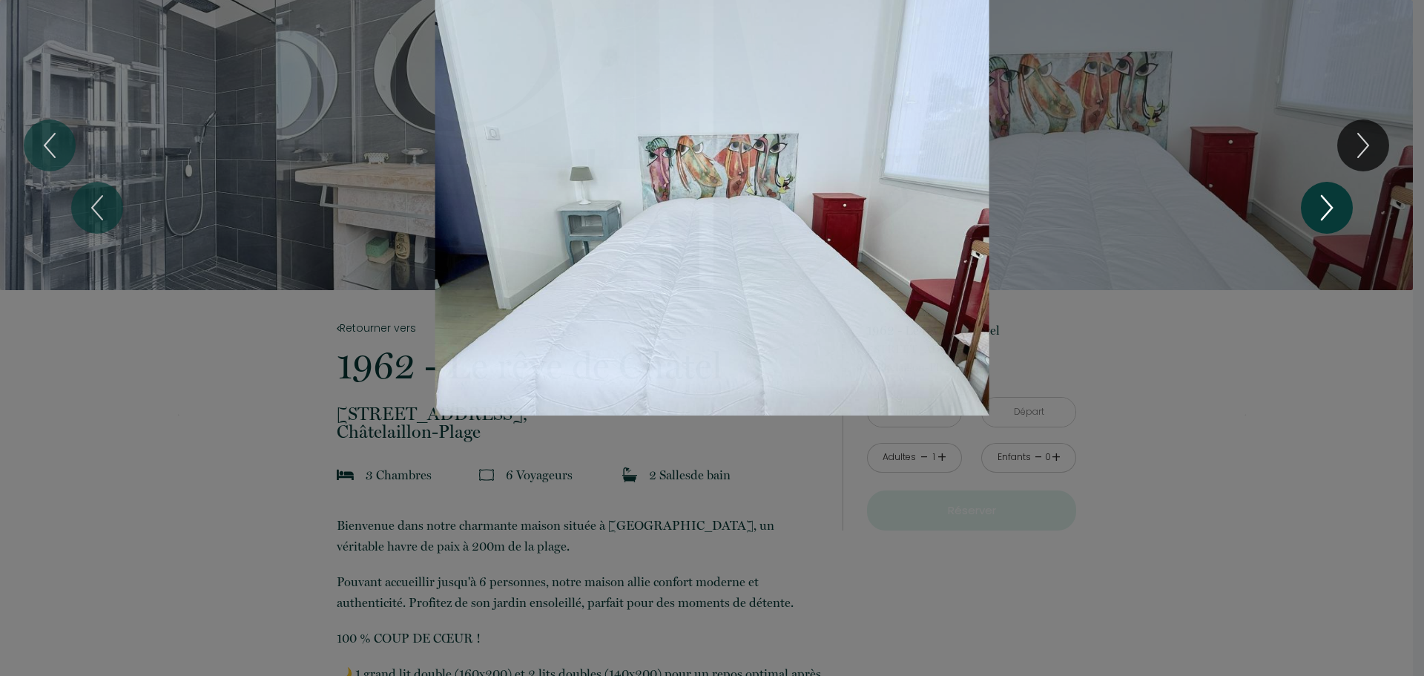
click at [1336, 205] on icon "Next" at bounding box center [1326, 207] width 31 height 44
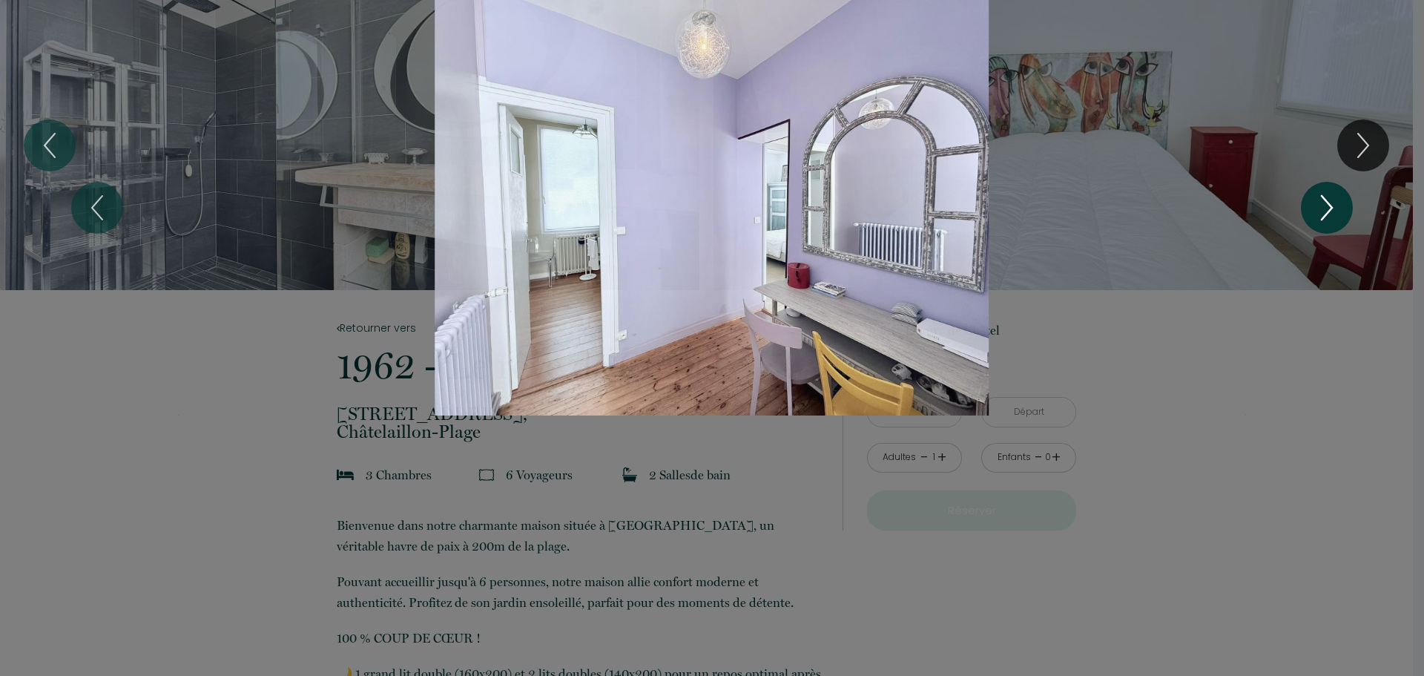
click at [1336, 206] on icon "Next" at bounding box center [1326, 207] width 31 height 44
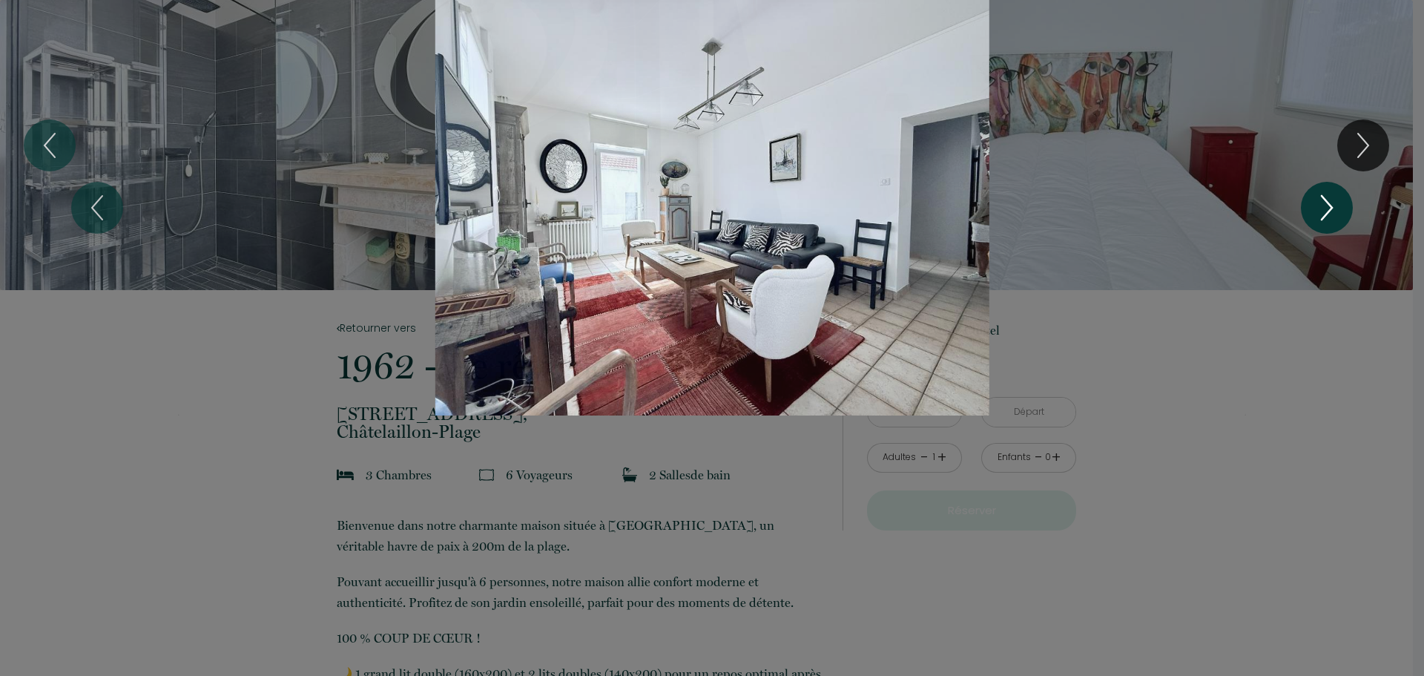
click at [1336, 206] on icon "Next" at bounding box center [1326, 207] width 31 height 44
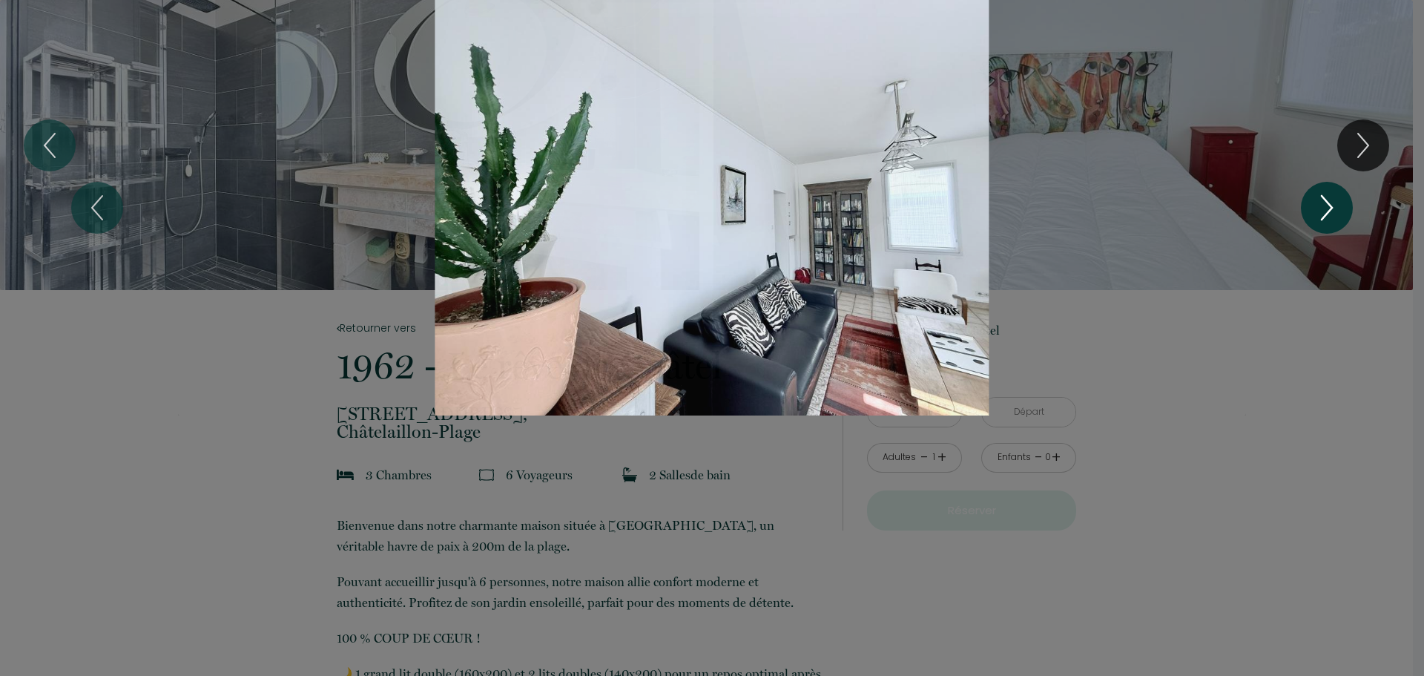
click at [1336, 206] on icon "Next" at bounding box center [1326, 207] width 31 height 44
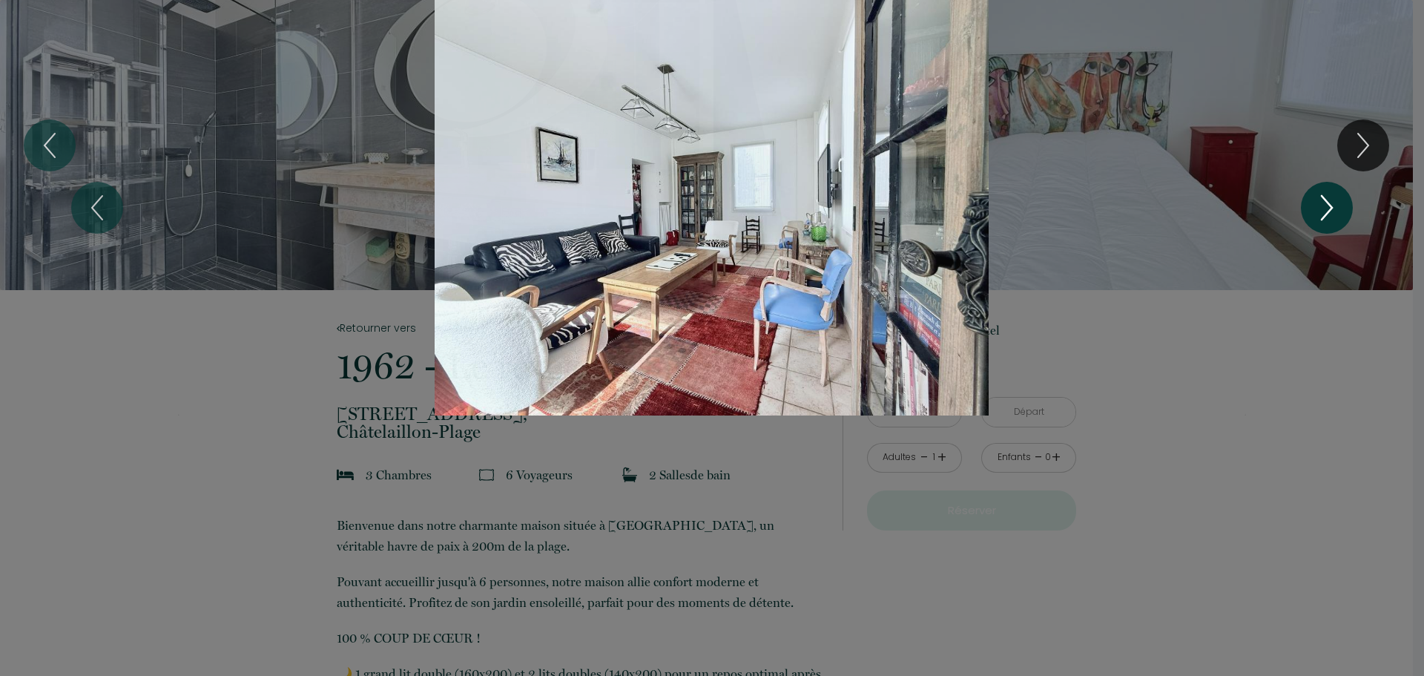
click at [1337, 207] on icon "Next" at bounding box center [1326, 207] width 31 height 44
